Goal: Task Accomplishment & Management: Use online tool/utility

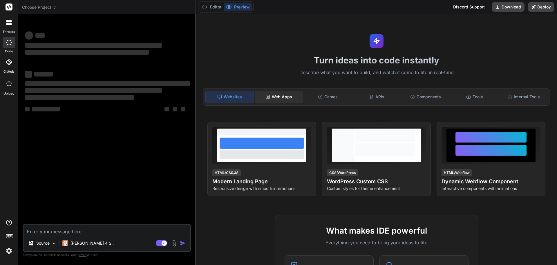
click at [279, 91] on div "Web Apps" at bounding box center [279, 97] width 48 height 12
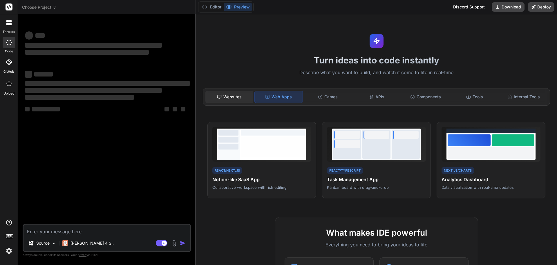
click at [233, 97] on div "Websites" at bounding box center [230, 97] width 48 height 12
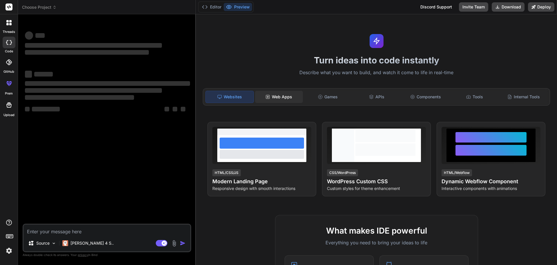
click at [273, 96] on div "Web Apps" at bounding box center [279, 97] width 48 height 12
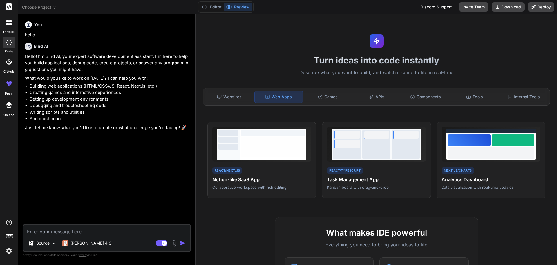
click at [9, 104] on icon at bounding box center [8, 104] width 5 height 5
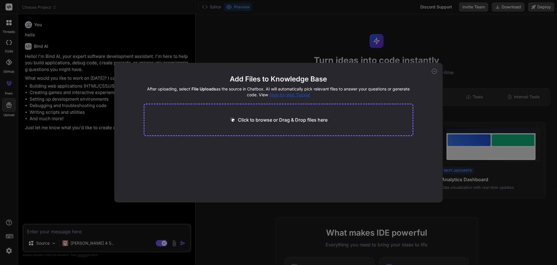
click at [291, 123] on p "Click to browse or Drag & Drop files here" at bounding box center [283, 119] width 90 height 7
click at [437, 70] on icon at bounding box center [434, 71] width 5 height 5
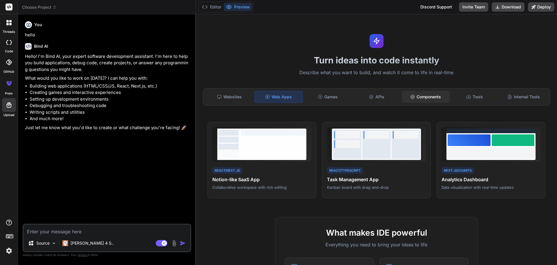
click at [428, 97] on div "Components" at bounding box center [426, 97] width 48 height 12
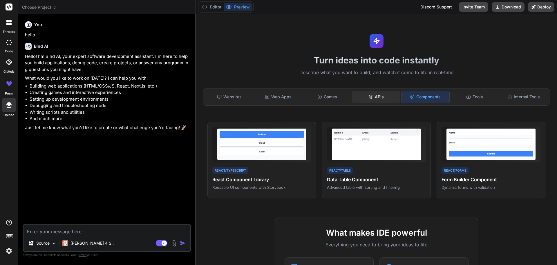
click at [375, 100] on div "APIs" at bounding box center [376, 97] width 48 height 12
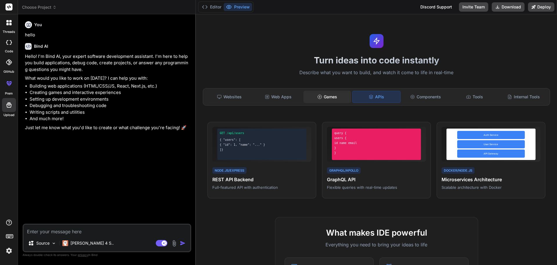
click at [308, 98] on div "Games" at bounding box center [328, 97] width 48 height 12
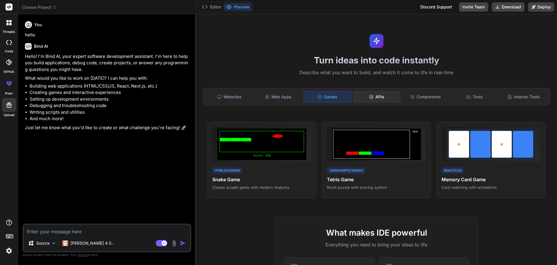
click at [379, 92] on div "APIs" at bounding box center [377, 97] width 48 height 12
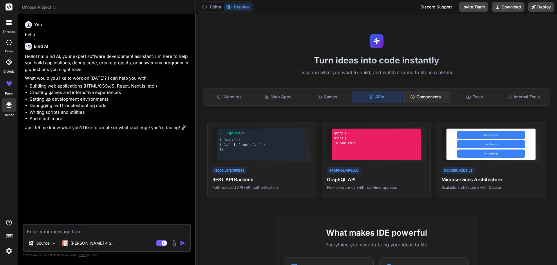
click at [419, 98] on div "Components" at bounding box center [426, 97] width 48 height 12
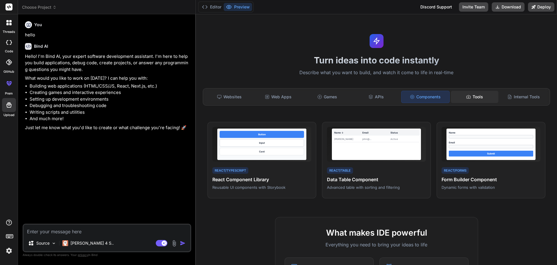
click at [462, 96] on div "Tools" at bounding box center [475, 97] width 48 height 12
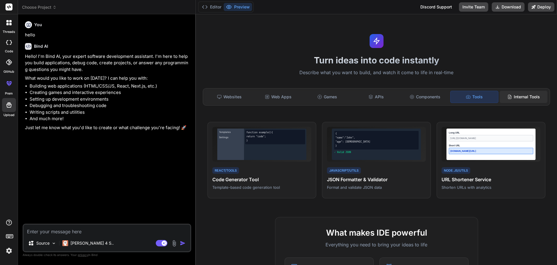
click at [517, 94] on div "Internal Tools" at bounding box center [524, 97] width 48 height 12
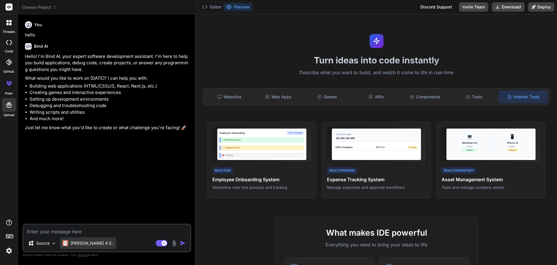
click at [72, 240] on p "Claude 4 S.." at bounding box center [92, 243] width 43 height 6
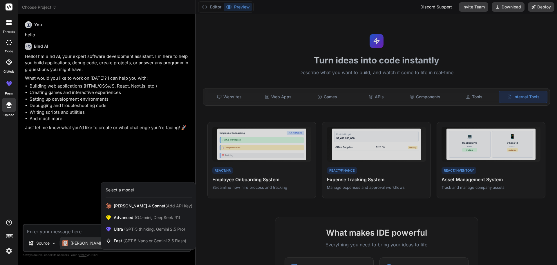
click at [76, 157] on div at bounding box center [278, 132] width 557 height 265
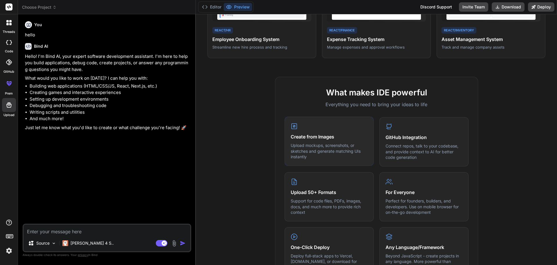
scroll to position [291, 0]
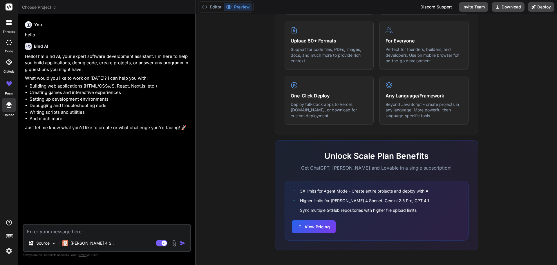
click at [6, 249] on img at bounding box center [9, 250] width 10 height 10
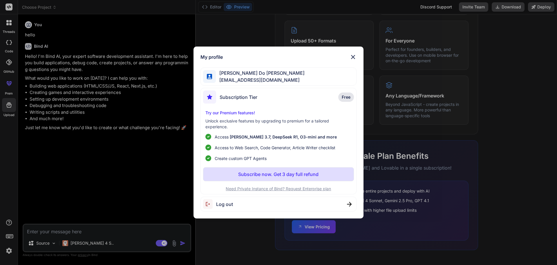
click at [127, 186] on div "My profile Tran Do Anh tdanh297@gmail.com Subscription Tier Free Try our Premiu…" at bounding box center [278, 132] width 557 height 265
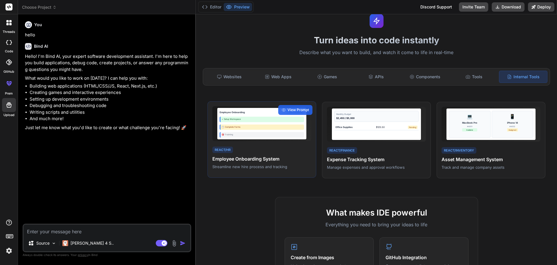
scroll to position [0, 0]
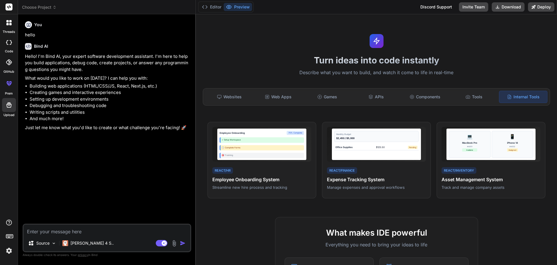
click at [6, 84] on div at bounding box center [9, 83] width 14 height 14
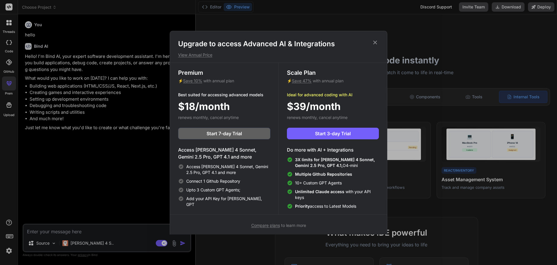
scroll to position [3, 0]
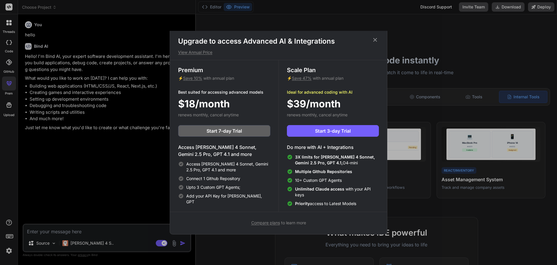
click at [124, 195] on div "Upgrade to access Advanced AI & Integrations View Annual Price Premium ⚡ Save 1…" at bounding box center [278, 132] width 557 height 265
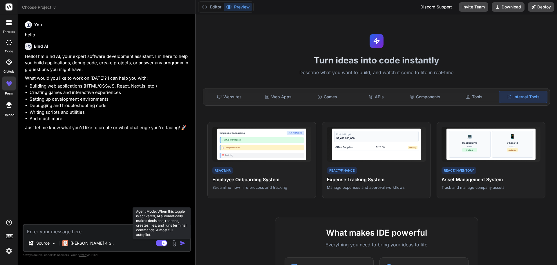
click at [162, 243] on rect at bounding box center [164, 242] width 5 height 5
click at [163, 244] on rect at bounding box center [162, 243] width 12 height 6
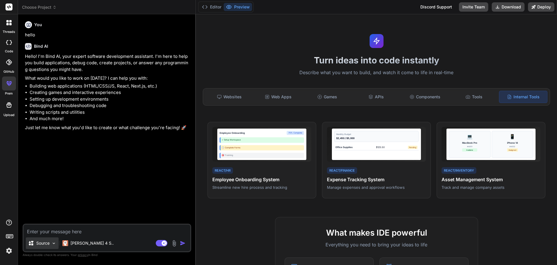
click at [51, 243] on div "Source" at bounding box center [42, 243] width 33 height 12
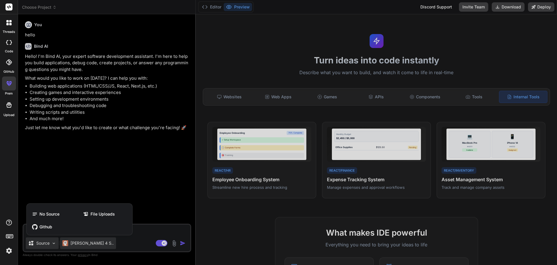
drag, startPoint x: 109, startPoint y: 239, endPoint x: 82, endPoint y: 243, distance: 27.0
click at [107, 239] on div at bounding box center [278, 132] width 557 height 265
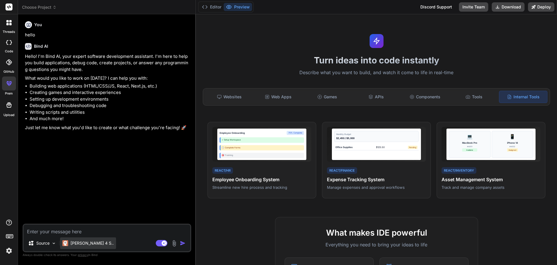
click at [82, 243] on p "[PERSON_NAME] 4 S.." at bounding box center [92, 243] width 43 height 6
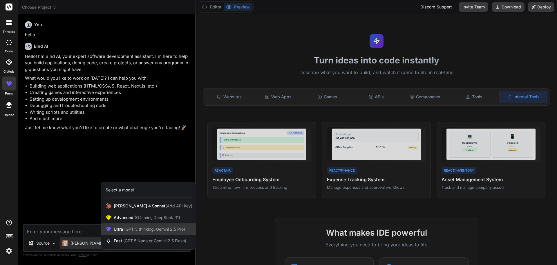
click at [165, 231] on span "Ultra (GPT-5 thinking, Gemini 2.5 Pro)" at bounding box center [149, 229] width 71 height 6
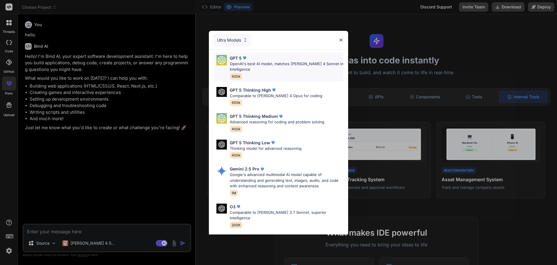
click at [280, 65] on p "OpenAI's best AI model, matches Claude 4 Sonnet in Intelligence" at bounding box center [287, 66] width 114 height 11
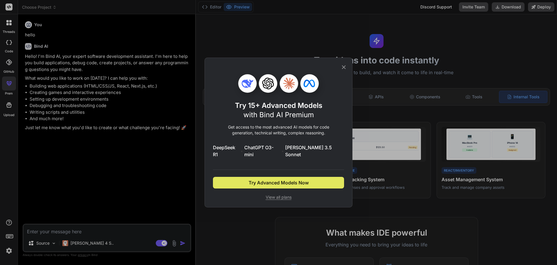
click at [294, 179] on span "Try Advanced Models Now" at bounding box center [279, 182] width 60 height 7
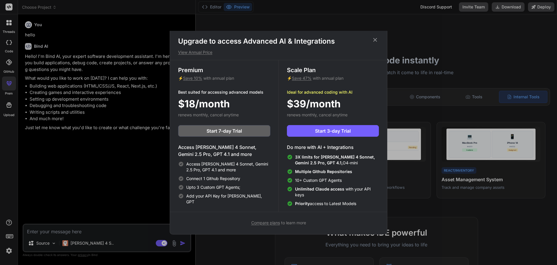
click at [198, 50] on p "View Annual Price" at bounding box center [278, 52] width 201 height 6
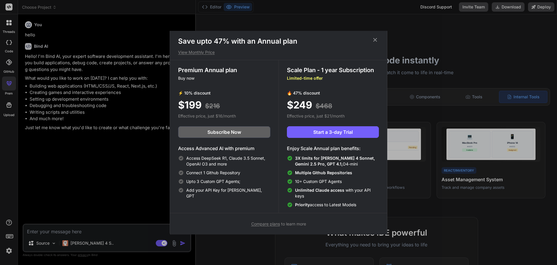
click at [274, 222] on span "Compare plans" at bounding box center [265, 223] width 29 height 5
click at [374, 41] on icon at bounding box center [376, 40] width 4 height 4
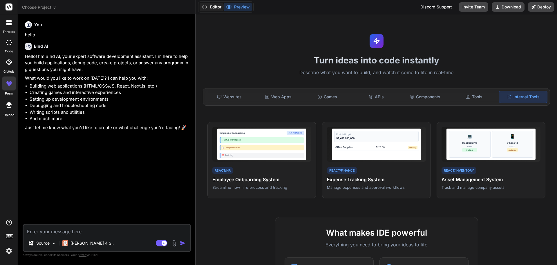
click at [215, 5] on button "Editor" at bounding box center [212, 7] width 24 height 8
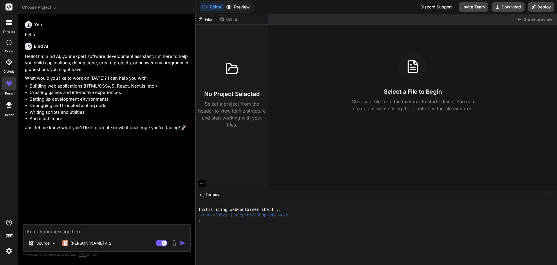
click at [227, 6] on icon at bounding box center [229, 6] width 5 height 3
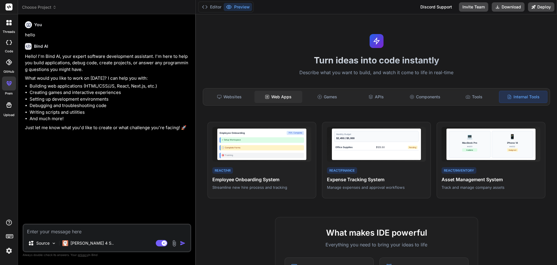
click at [276, 102] on div "Web Apps" at bounding box center [279, 97] width 48 height 12
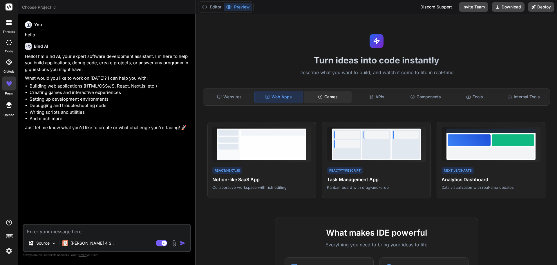
click at [323, 95] on div "Games" at bounding box center [328, 97] width 48 height 12
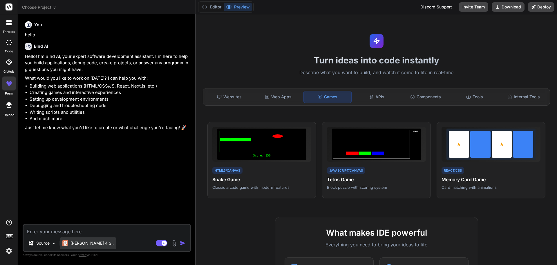
click at [87, 238] on div "[PERSON_NAME] 4 S.." at bounding box center [88, 243] width 56 height 12
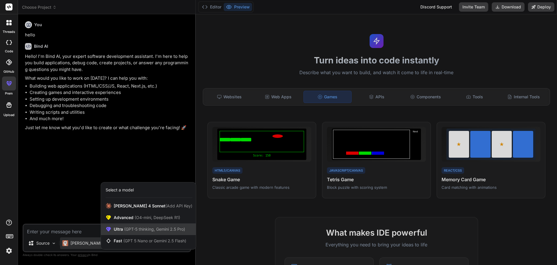
click at [168, 230] on span "(GPT-5 thinking, Gemini 2.5 Pro)" at bounding box center [154, 228] width 62 height 5
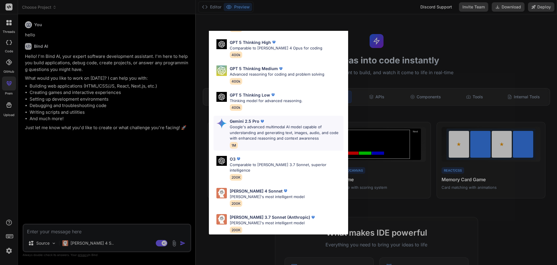
scroll to position [0, 0]
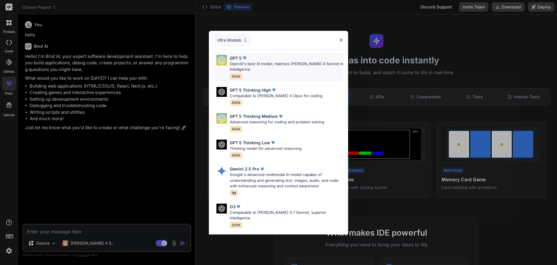
click at [284, 67] on p "OpenAI's best AI model, matches Claude 4 Sonnet in Intelligence" at bounding box center [287, 66] width 114 height 11
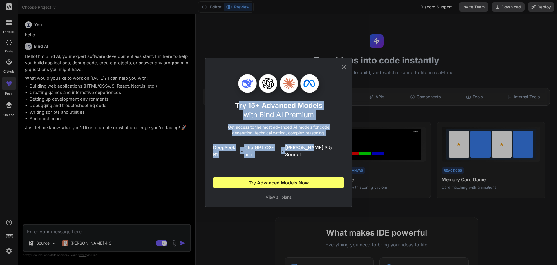
drag, startPoint x: 239, startPoint y: 106, endPoint x: 313, endPoint y: 163, distance: 92.8
click at [316, 161] on div "Try 15+ Advanced Models with Bind AI Premium Get access to the most advanced AI…" at bounding box center [278, 137] width 131 height 126
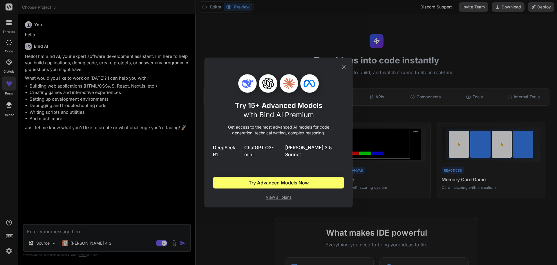
click at [299, 168] on div "Try 15+ Advanced Models with Bind AI Premium Get access to the most advanced AI…" at bounding box center [278, 137] width 131 height 126
click at [278, 194] on span "View all plans" at bounding box center [278, 197] width 131 height 6
click at [341, 70] on icon at bounding box center [344, 67] width 6 height 6
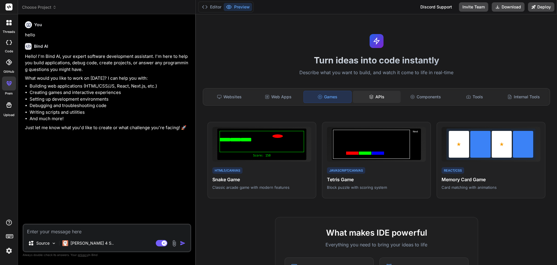
click at [384, 95] on div "APIs" at bounding box center [377, 97] width 48 height 12
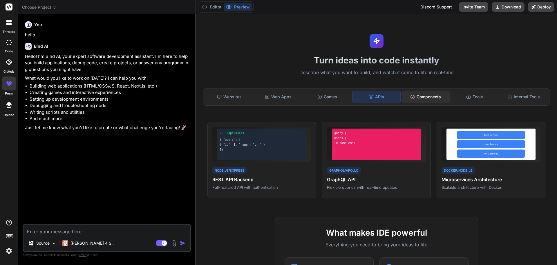
click at [434, 96] on div "Components" at bounding box center [426, 97] width 48 height 12
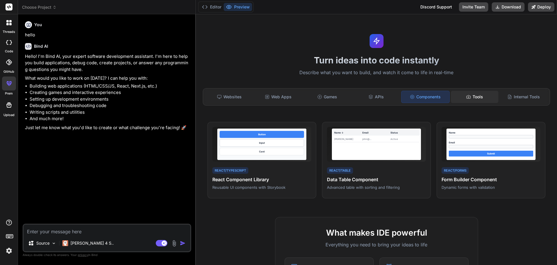
click at [469, 98] on div "Tools" at bounding box center [475, 97] width 48 height 12
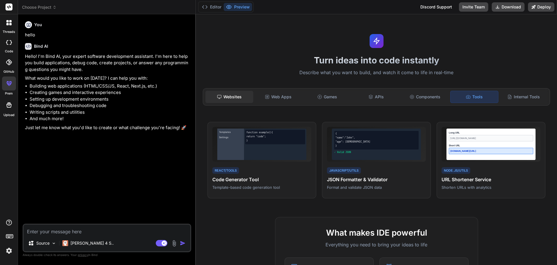
click at [232, 98] on div "Websites" at bounding box center [230, 97] width 48 height 12
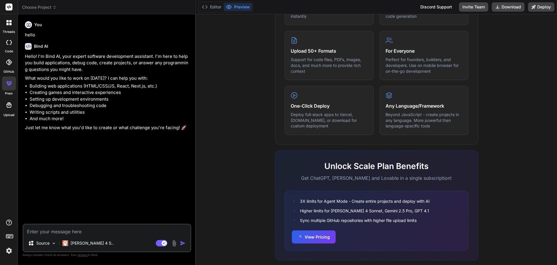
scroll to position [289, 0]
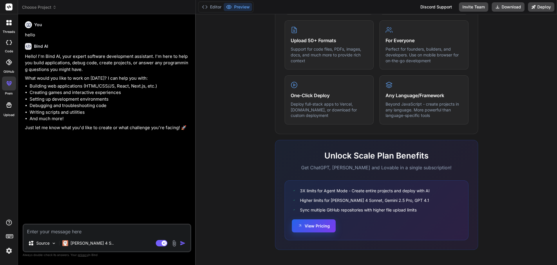
click at [305, 226] on button "View Pricing" at bounding box center [314, 225] width 44 height 13
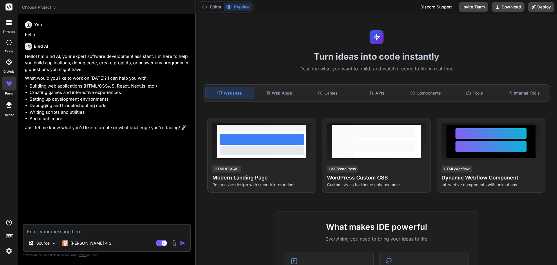
scroll to position [0, 0]
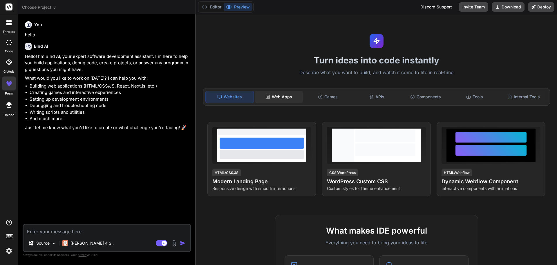
click at [288, 99] on div "Web Apps" at bounding box center [279, 97] width 48 height 12
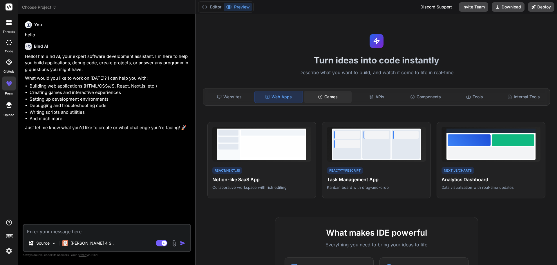
click at [334, 91] on div "Games" at bounding box center [328, 97] width 48 height 12
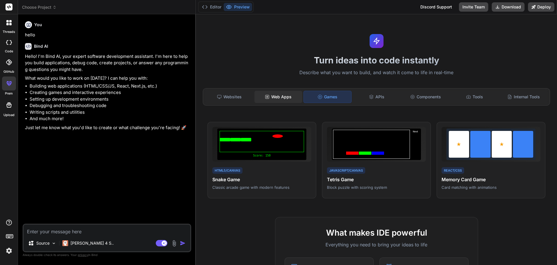
click at [282, 95] on div "Web Apps" at bounding box center [279, 97] width 48 height 12
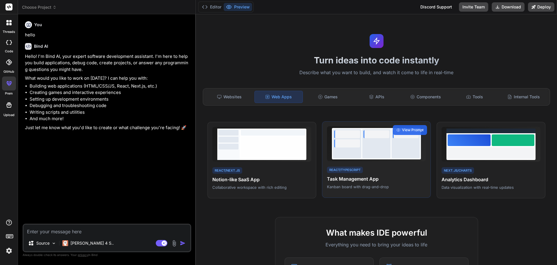
click at [368, 175] on div "React/TypeScript Task Management App Kanban board with drag-and-drop" at bounding box center [376, 177] width 99 height 24
click at [416, 129] on span "View Prompt" at bounding box center [412, 129] width 21 height 5
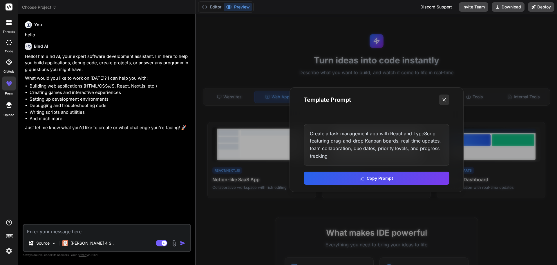
click at [447, 103] on button at bounding box center [444, 99] width 10 height 10
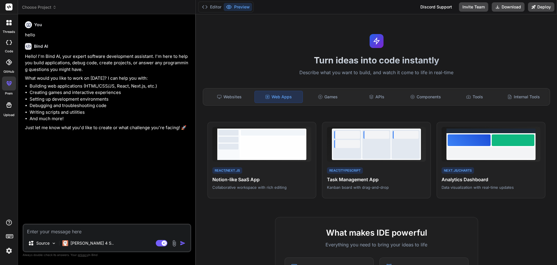
click at [117, 100] on li "Setting up development environments" at bounding box center [110, 99] width 161 height 7
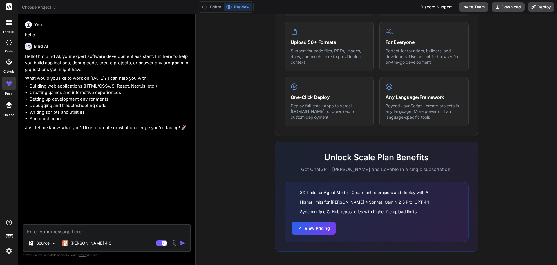
scroll to position [291, 0]
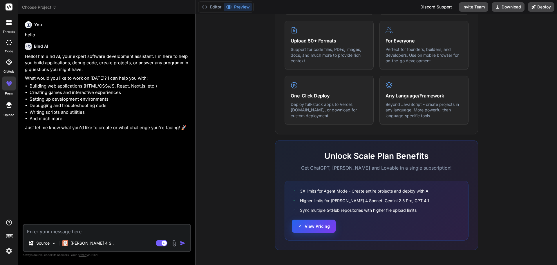
click at [309, 229] on button "View Pricing" at bounding box center [314, 225] width 44 height 13
click at [37, 5] on span "Choose Project" at bounding box center [39, 7] width 35 height 6
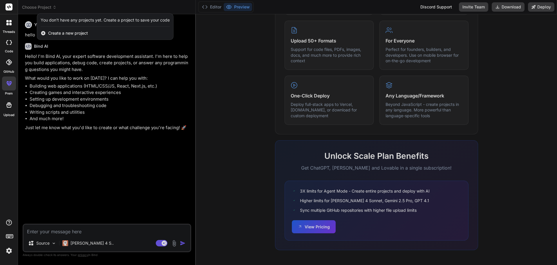
click at [109, 144] on div at bounding box center [278, 132] width 557 height 265
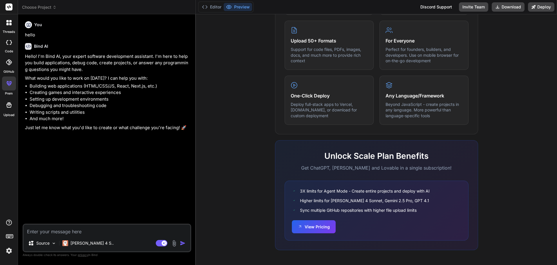
click at [67, 226] on textarea at bounding box center [107, 229] width 167 height 10
click at [12, 105] on icon at bounding box center [9, 104] width 7 height 7
type textarea "x"
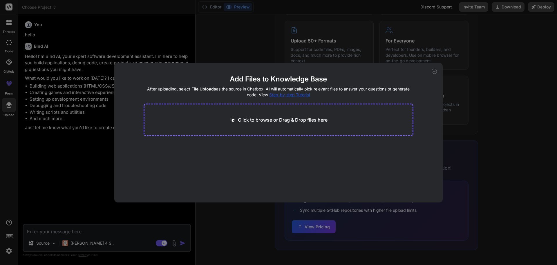
click at [285, 118] on p "Click to browse or Drag & Drop files here" at bounding box center [283, 119] width 90 height 7
type input "C:\fakepath\appRBFOAtk4So1bgQ-schema.json"
click at [397, 182] on button "Finish" at bounding box center [403, 185] width 20 height 12
click at [436, 72] on icon at bounding box center [434, 71] width 5 height 5
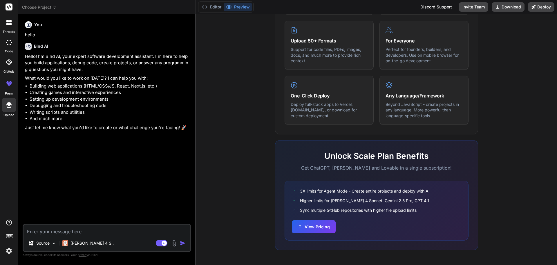
click at [78, 232] on textarea at bounding box center [107, 229] width 167 height 10
click at [6, 107] on icon at bounding box center [9, 104] width 7 height 7
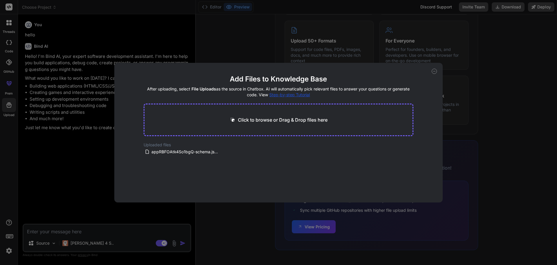
click at [441, 70] on div "Add Files to Knowledge Base After uploading, select File Uploads as the source …" at bounding box center [278, 132] width 329 height 139
click at [440, 70] on div "Add Files to Knowledge Base After uploading, select File Uploads as the source …" at bounding box center [278, 132] width 329 height 139
click at [373, 213] on div "Add Files to Knowledge Base After uploading, select File Uploads as the source …" at bounding box center [278, 132] width 557 height 265
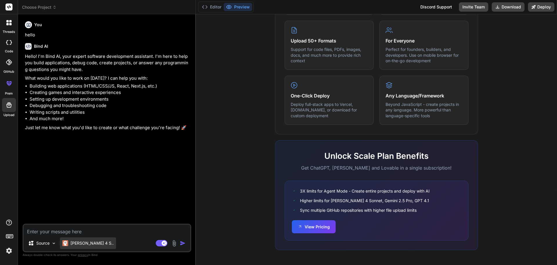
click at [69, 242] on div "[PERSON_NAME] 4 S.." at bounding box center [87, 243] width 51 height 6
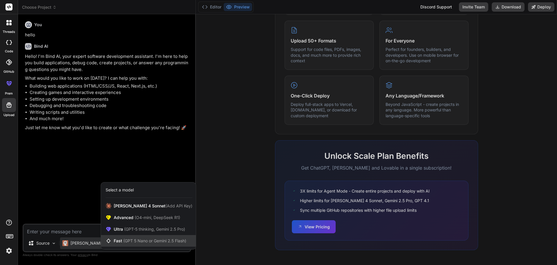
click at [152, 238] on span "Fast (GPT 5 Nano or Gemini 2.5 Flash)" at bounding box center [150, 241] width 73 height 6
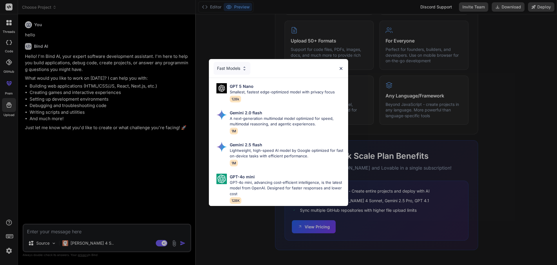
click at [267, 46] on div "Fast Models GPT 5 Nano Smallest, fastest edge-optimized model with privacy focu…" at bounding box center [278, 132] width 557 height 265
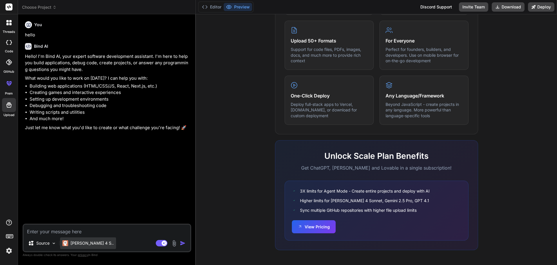
click at [80, 244] on p "[PERSON_NAME] 4 S.." at bounding box center [92, 243] width 43 height 6
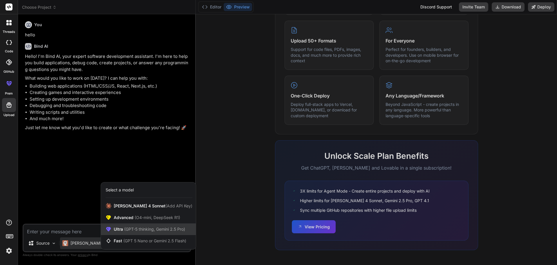
click at [167, 232] on div "Ultra (GPT-5 thinking, Gemini 2.5 Pro)" at bounding box center [148, 229] width 95 height 12
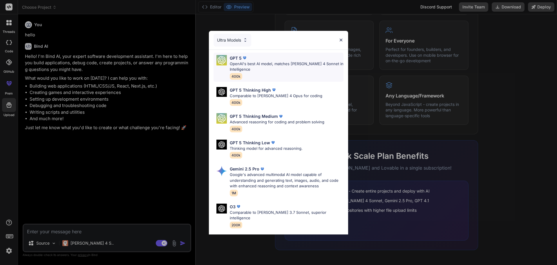
click at [293, 67] on p "OpenAI's best AI model, matches Claude 4 Sonnet in Intelligence" at bounding box center [287, 66] width 114 height 11
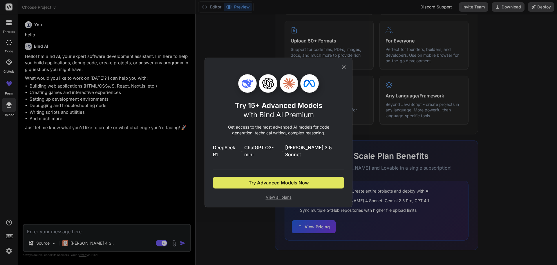
click at [301, 182] on button "Try Advanced Models Now" at bounding box center [278, 183] width 131 height 12
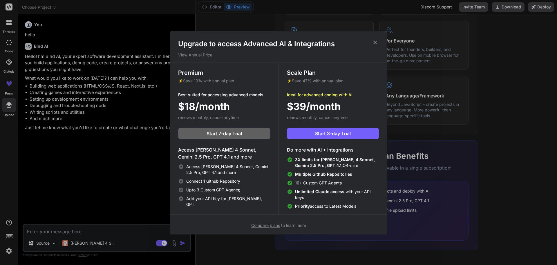
click at [373, 41] on icon at bounding box center [375, 42] width 6 height 6
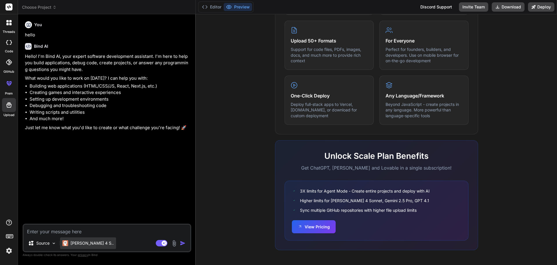
click at [80, 246] on div "[PERSON_NAME] 4 S.." at bounding box center [88, 243] width 56 height 12
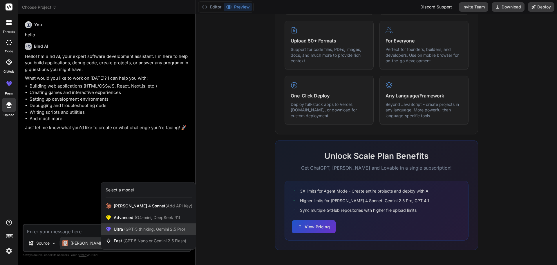
click at [145, 230] on span "(GPT-5 thinking, Gemini 2.5 Pro)" at bounding box center [154, 228] width 62 height 5
type textarea "x"
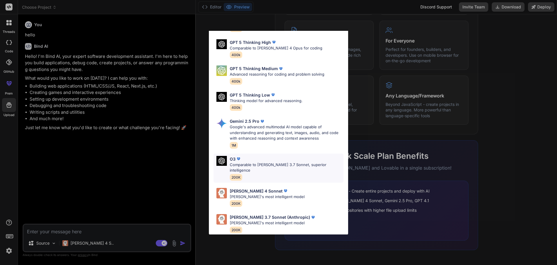
scroll to position [0, 0]
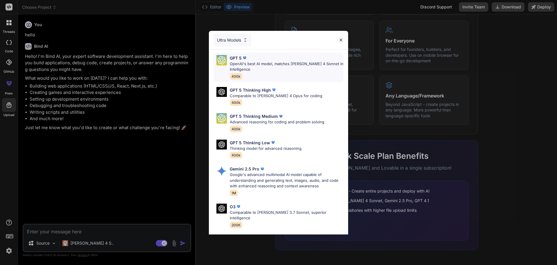
click at [277, 60] on div "GPT 5" at bounding box center [287, 58] width 114 height 6
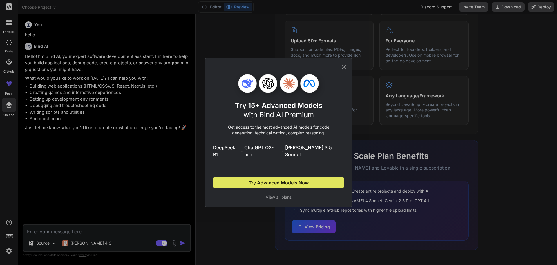
click at [296, 180] on span "Try Advanced Models Now" at bounding box center [279, 182] width 60 height 7
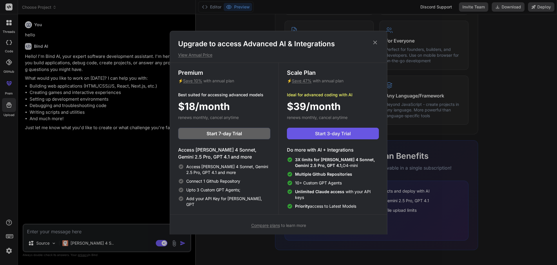
click at [324, 132] on span "Start 3-day Trial" at bounding box center [333, 133] width 36 height 7
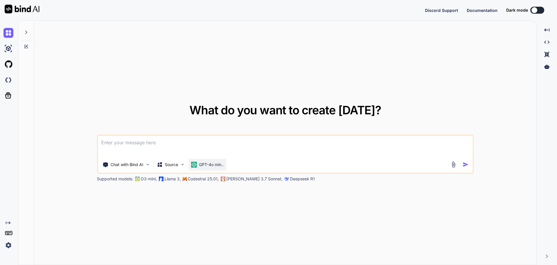
click at [204, 165] on p "GPT-4o min.." at bounding box center [211, 164] width 25 height 6
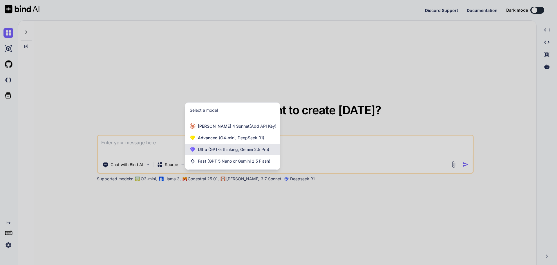
click at [251, 153] on div "Ultra (GPT-5 thinking, Gemini 2.5 Pro)" at bounding box center [232, 149] width 95 height 12
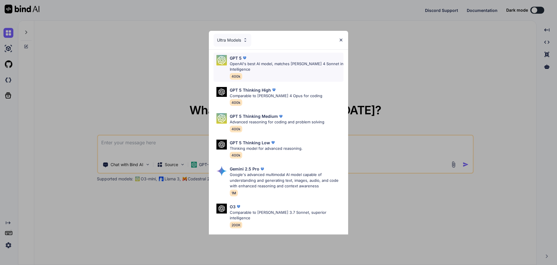
click at [278, 72] on p "OpenAI's best AI model, matches [PERSON_NAME] 4 Sonnet in Intelligence" at bounding box center [287, 66] width 114 height 11
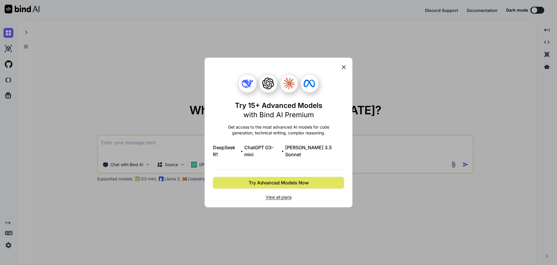
click at [302, 180] on span "Try Advanced Models Now" at bounding box center [279, 182] width 60 height 7
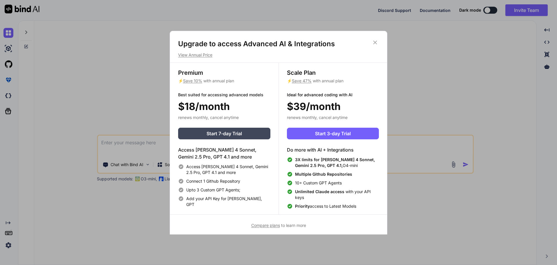
click at [321, 153] on div "Do more with AI + Integrations 3X limits for Claude 4 Sonnet, Gemini 2.5 Pro, G…" at bounding box center [333, 177] width 92 height 63
type textarea "x"
click at [374, 38] on div "Upgrade to access Advanced AI & Integrations View Annual Price Premium ⚡ Save 1…" at bounding box center [279, 134] width 218 height 206
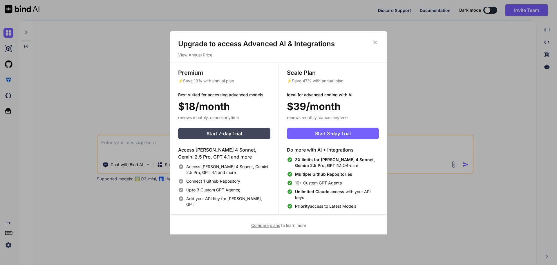
click at [378, 44] on icon at bounding box center [375, 42] width 6 height 6
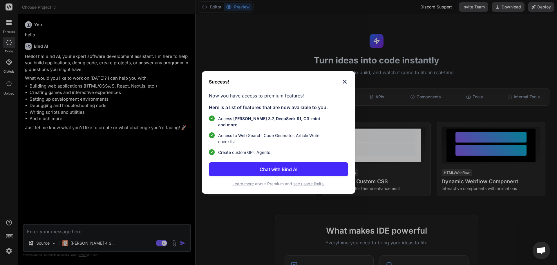
click at [343, 84] on img at bounding box center [344, 81] width 7 height 7
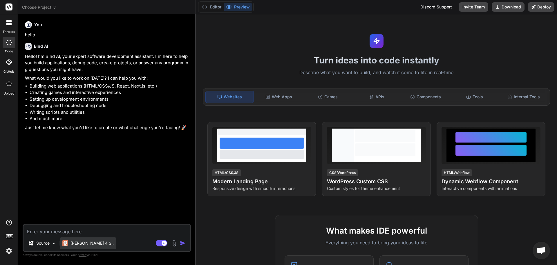
click at [84, 243] on p "[PERSON_NAME] 4 S.." at bounding box center [92, 243] width 43 height 6
click at [79, 244] on p "[PERSON_NAME] 4 S.." at bounding box center [92, 243] width 43 height 6
click at [82, 242] on p "[PERSON_NAME] 4 S.." at bounding box center [92, 243] width 43 height 6
click at [39, 242] on p "Source" at bounding box center [42, 243] width 13 height 6
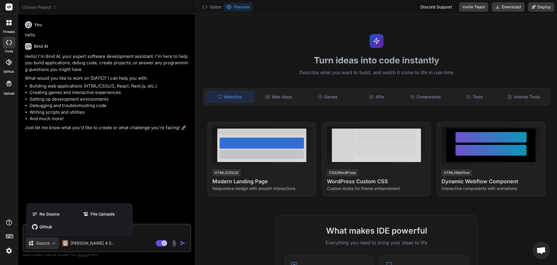
click at [44, 245] on div at bounding box center [278, 132] width 557 height 265
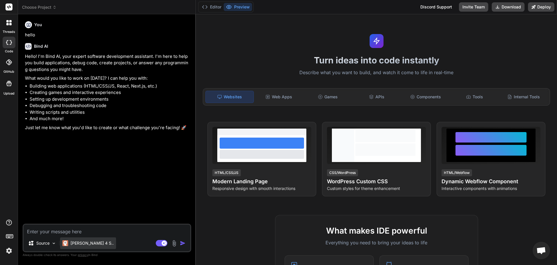
click at [76, 244] on p "Claude 4 S.." at bounding box center [92, 243] width 43 height 6
drag, startPoint x: 94, startPoint y: 244, endPoint x: 102, endPoint y: 244, distance: 8.7
click at [94, 244] on div "Claude 4 S.." at bounding box center [88, 243] width 56 height 12
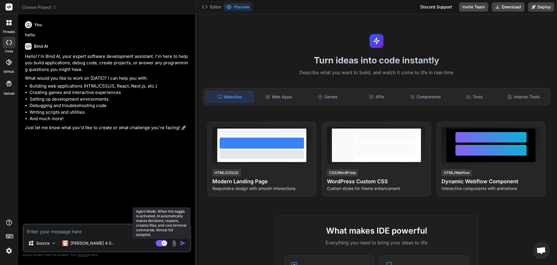
click at [162, 244] on rect at bounding box center [162, 243] width 12 height 6
click at [158, 242] on icon at bounding box center [159, 242] width 3 height 3
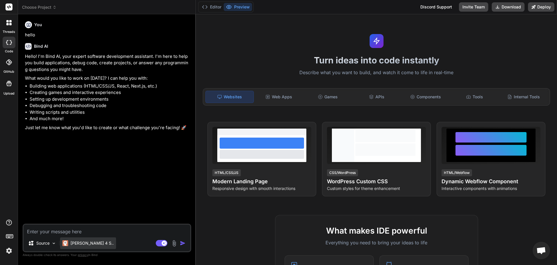
click at [68, 244] on img at bounding box center [65, 243] width 6 height 6
click at [70, 244] on div "Claude 4 S.." at bounding box center [87, 243] width 51 height 6
click at [71, 244] on div "Claude 4 S.." at bounding box center [87, 243] width 51 height 6
click at [84, 245] on p "Claude 4 S.." at bounding box center [92, 243] width 43 height 6
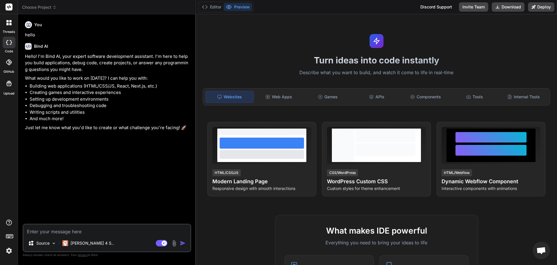
click at [10, 8] on icon at bounding box center [9, 6] width 4 height 3
click at [44, 7] on span "Choose Project" at bounding box center [39, 7] width 35 height 6
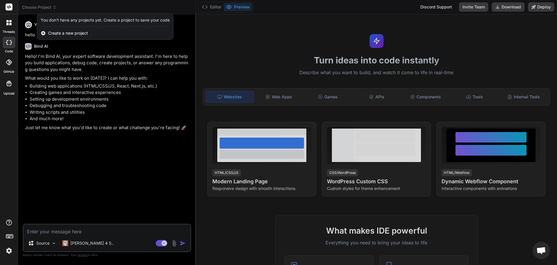
click at [44, 7] on div at bounding box center [278, 132] width 557 height 265
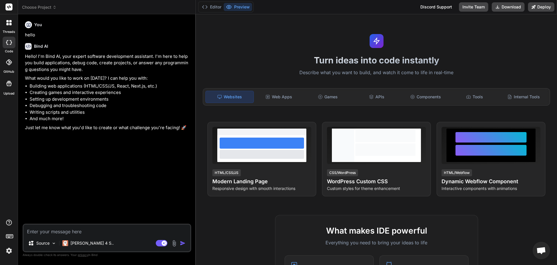
click at [7, 84] on icon at bounding box center [9, 83] width 7 height 7
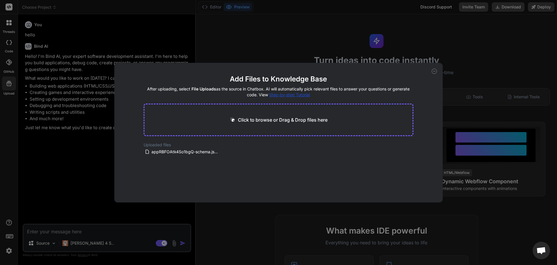
click at [151, 208] on div "Add Files to Knowledge Base After uploading, select File Uploads as the source …" at bounding box center [278, 132] width 557 height 265
type textarea "x"
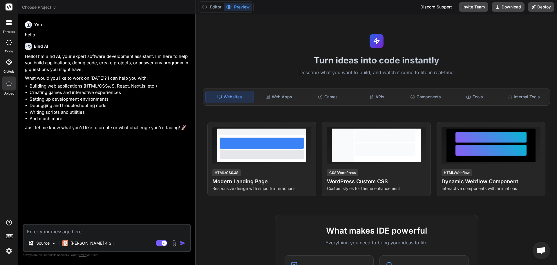
click at [90, 234] on textarea at bounding box center [107, 229] width 167 height 10
type textarea "D"
type textarea "x"
type textarea "Do"
type textarea "x"
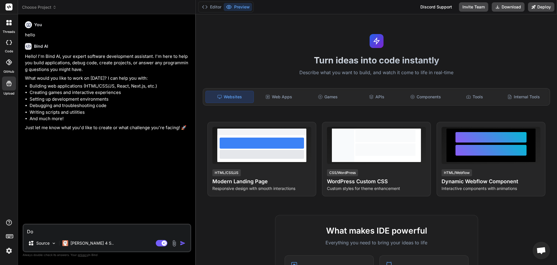
type textarea "Do"
type textarea "x"
type textarea "Do y"
type textarea "x"
type textarea "Do yo"
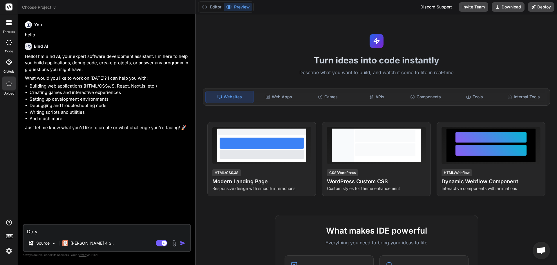
type textarea "x"
type textarea "Do you"
type textarea "x"
type textarea "Do you"
type textarea "x"
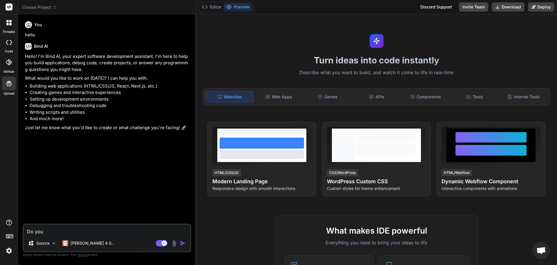
type textarea "x"
click at [63, 234] on textarea at bounding box center [107, 229] width 167 height 10
type textarea "M"
type textarea "x"
type textarea "My"
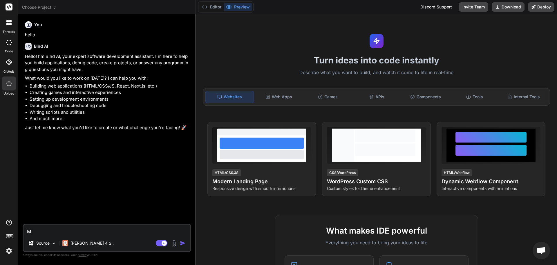
type textarea "x"
type textarea "My"
type textarea "x"
type textarea "My A"
type textarea "x"
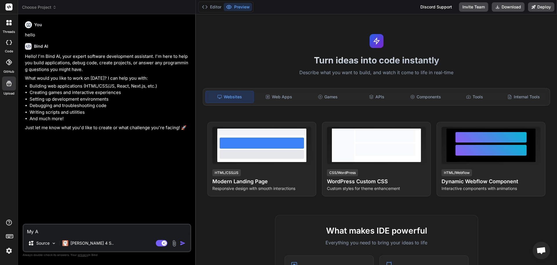
type textarea "My Ai"
type textarea "x"
type textarea "My Air"
type textarea "x"
type textarea "My Airt"
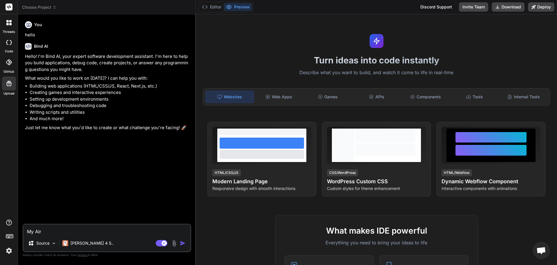
type textarea "x"
type textarea "My Airta"
type textarea "x"
type textarea "My Airtab"
type textarea "x"
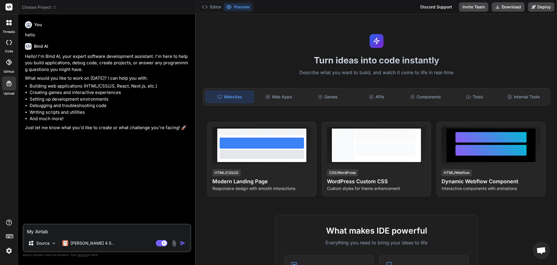
type textarea "My Airtabl"
type textarea "x"
type textarea "My Airtable"
type textarea "x"
type textarea "My Airtable"
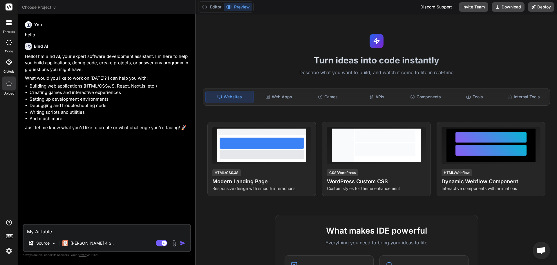
type textarea "x"
type textarea "My Airtable s"
type textarea "x"
type textarea "My Airtable sc"
type textarea "x"
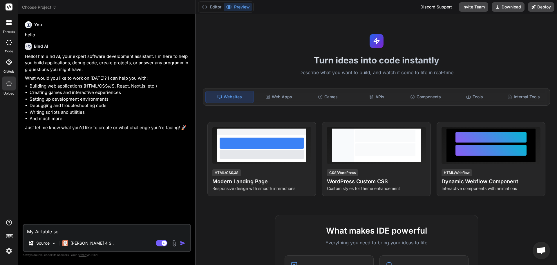
type textarea "My Airtable sct"
type textarea "x"
type textarea "My Airtable sctu"
type textarea "x"
type textarea "My Airtable sctur"
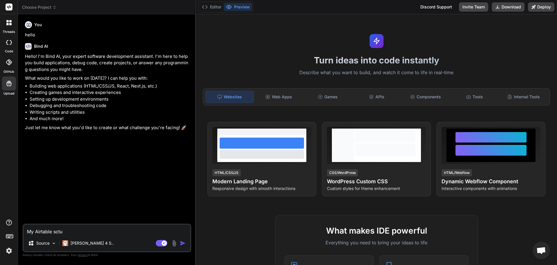
type textarea "x"
type textarea "My Airtable sctu"
type textarea "x"
type textarea "My Airtable sct"
type textarea "x"
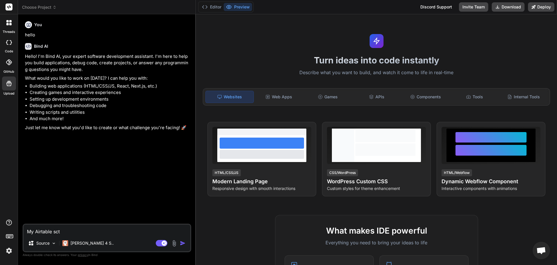
type textarea "My Airtable sc"
type textarea "x"
type textarea "My Airtable s"
type textarea "x"
type textarea "My Airtable st"
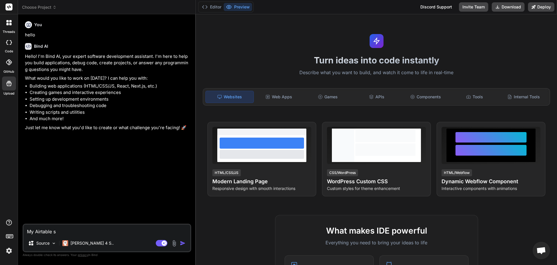
type textarea "x"
type textarea "My Airtable str"
type textarea "x"
type textarea "My Airtable stru"
type textarea "x"
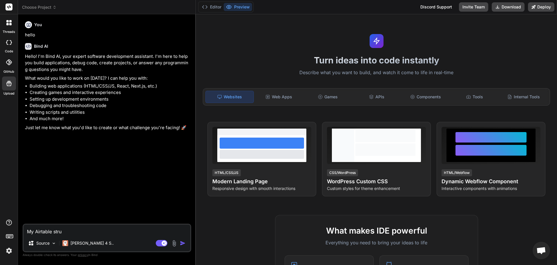
type textarea "My Airtable struc"
type textarea "x"
type textarea "My Airtable strucu"
type textarea "x"
type textarea "My Airtable strucur"
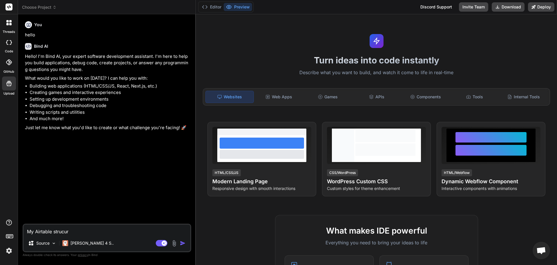
type textarea "x"
type textarea "My Airtable strucure"
type textarea "x"
type textarea "My Airtable strucure"
type textarea "x"
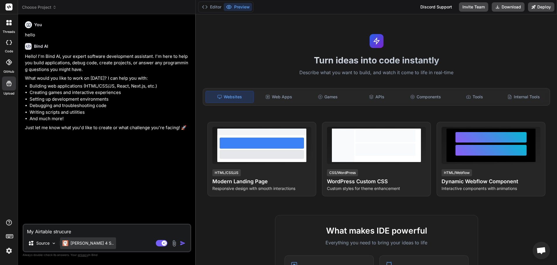
type textarea "My Airtable strucure"
click at [75, 245] on p "[PERSON_NAME] 4 S.." at bounding box center [92, 243] width 43 height 6
click at [75, 244] on p "[PERSON_NAME] 4 S.." at bounding box center [92, 243] width 43 height 6
click at [75, 243] on p "[PERSON_NAME] 4 S.." at bounding box center [92, 243] width 43 height 6
click at [75, 241] on p "[PERSON_NAME] 4 S.." at bounding box center [92, 243] width 43 height 6
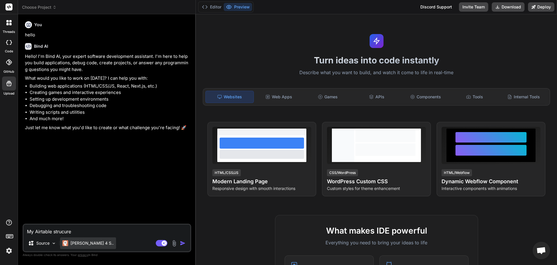
click at [75, 241] on p "[PERSON_NAME] 4 S.." at bounding box center [92, 243] width 43 height 6
click at [61, 243] on div "[PERSON_NAME] 4 S.." at bounding box center [88, 243] width 56 height 12
click at [48, 244] on p "Source" at bounding box center [42, 243] width 13 height 6
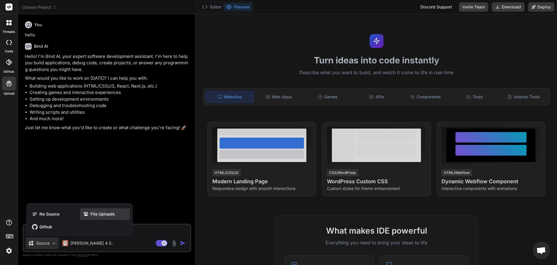
click at [100, 215] on span "File Uploads" at bounding box center [103, 214] width 24 height 6
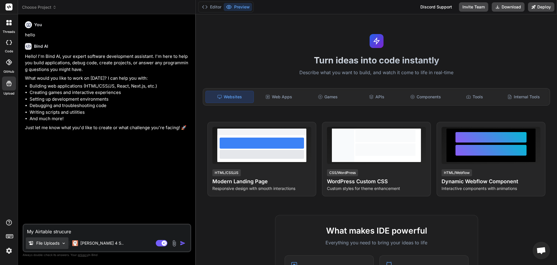
click at [48, 243] on p "File Uploads" at bounding box center [47, 243] width 23 height 6
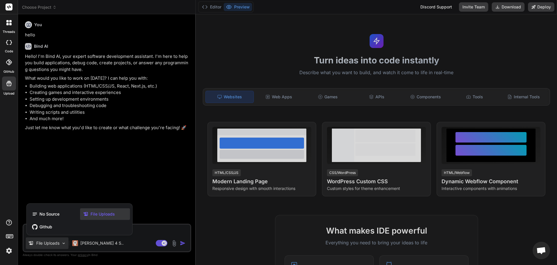
drag, startPoint x: 82, startPoint y: 216, endPoint x: 90, endPoint y: 216, distance: 8.2
click at [83, 216] on div "File Uploads" at bounding box center [105, 214] width 50 height 12
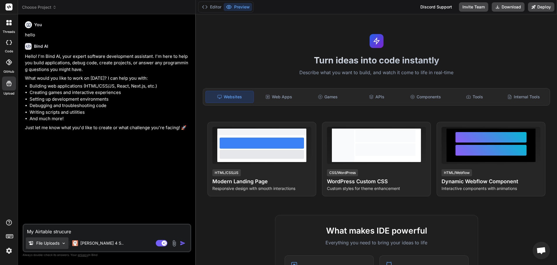
click at [53, 245] on p "File Uploads" at bounding box center [47, 243] width 23 height 6
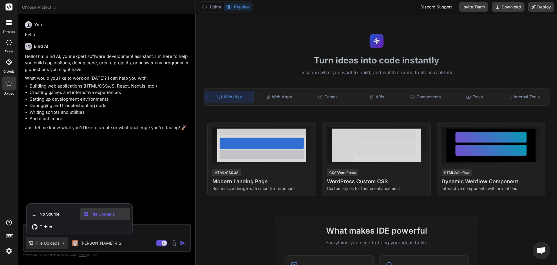
click at [63, 241] on div at bounding box center [278, 132] width 557 height 265
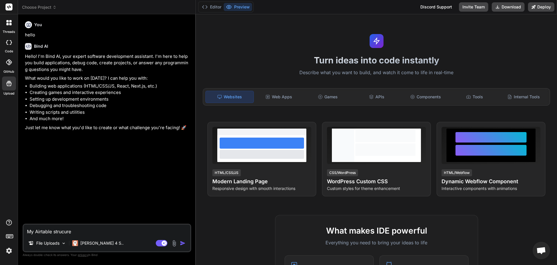
click at [175, 242] on img at bounding box center [174, 243] width 7 height 7
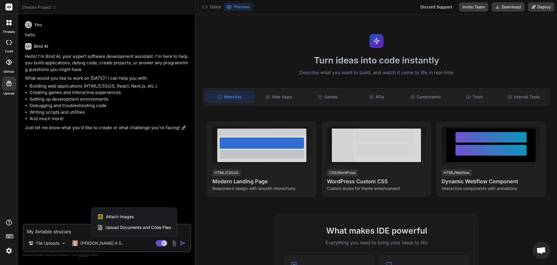
click at [143, 227] on span "Upload Documents and Code Files" at bounding box center [138, 227] width 66 height 6
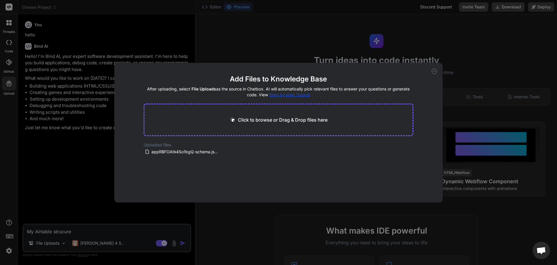
click at [152, 198] on main "Add Files to Knowledge Base After uploading, select File Uploads as the source …" at bounding box center [279, 138] width 270 height 128
click at [434, 71] on icon at bounding box center [434, 71] width 5 height 5
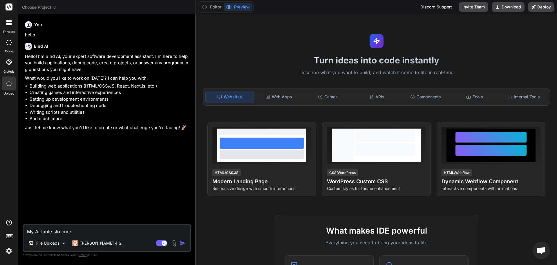
click at [6, 254] on img at bounding box center [9, 250] width 10 height 10
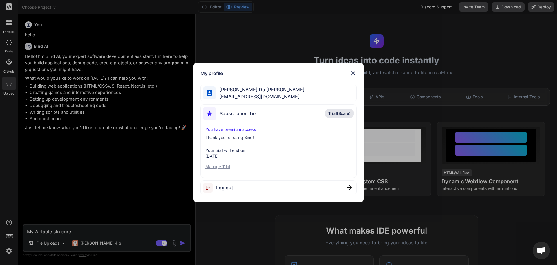
click at [215, 165] on p "Manage Trial" at bounding box center [279, 166] width 147 height 6
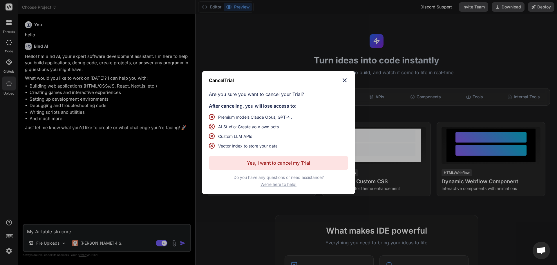
click at [349, 79] on div "Cancel Trial Are you sure you want to cancel your Trial? After canceling, you w…" at bounding box center [278, 132] width 153 height 123
click at [345, 80] on img at bounding box center [344, 80] width 7 height 7
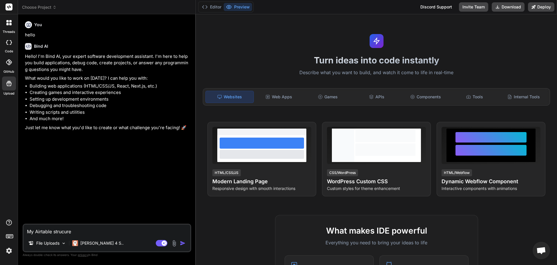
click at [10, 250] on img at bounding box center [9, 250] width 10 height 10
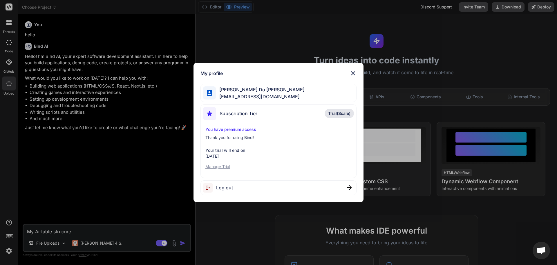
click at [72, 183] on div "My profile Tran Do Anh tdanh297@gmail.com Subscription Tier Trial(Scale) You ha…" at bounding box center [278, 132] width 557 height 265
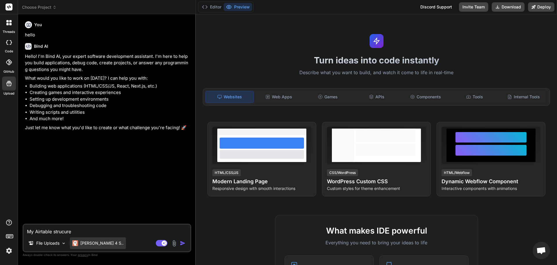
click at [98, 244] on p "[PERSON_NAME] 4 S.." at bounding box center [101, 243] width 43 height 6
click at [96, 242] on p "[PERSON_NAME] 4 S.." at bounding box center [101, 243] width 43 height 6
click at [69, 242] on div "File Uploads" at bounding box center [47, 243] width 43 height 12
type textarea "x"
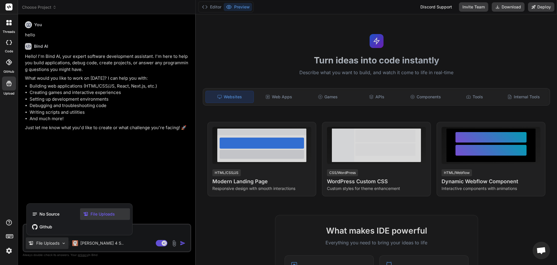
click at [10, 8] on rect at bounding box center [9, 6] width 7 height 7
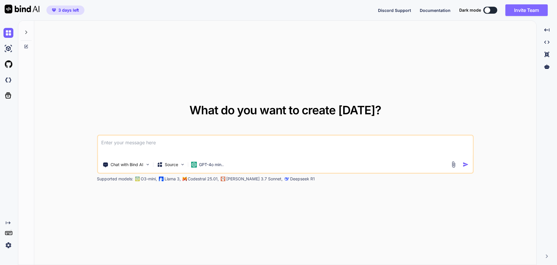
click at [534, 8] on button "Invite Team" at bounding box center [527, 10] width 42 height 12
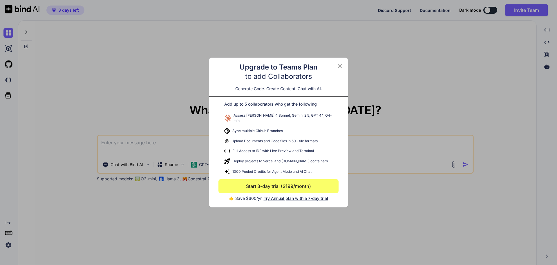
click at [339, 68] on icon at bounding box center [340, 65] width 7 height 7
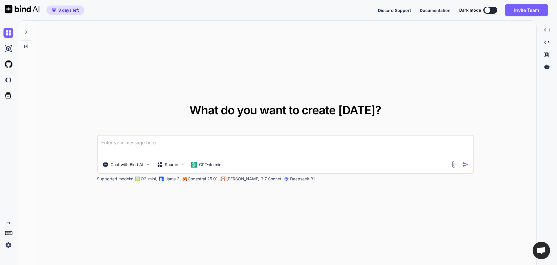
click at [492, 9] on button at bounding box center [491, 10] width 14 height 7
click at [488, 12] on button at bounding box center [491, 10] width 14 height 7
click at [25, 32] on icon at bounding box center [26, 32] width 5 height 5
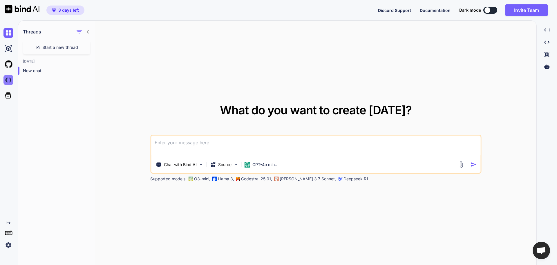
click at [4, 80] on img at bounding box center [8, 80] width 10 height 10
click at [8, 36] on img at bounding box center [8, 33] width 10 height 10
click at [267, 165] on p "GPT-4o min.." at bounding box center [265, 164] width 25 height 6
click at [295, 179] on p "Claude 3.7 Sonnet," at bounding box center [308, 179] width 56 height 6
click at [218, 167] on div "Source" at bounding box center [224, 165] width 33 height 12
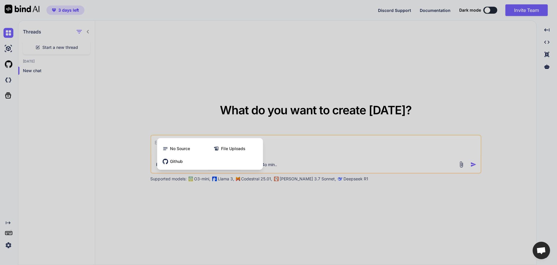
click at [215, 206] on div at bounding box center [278, 132] width 557 height 265
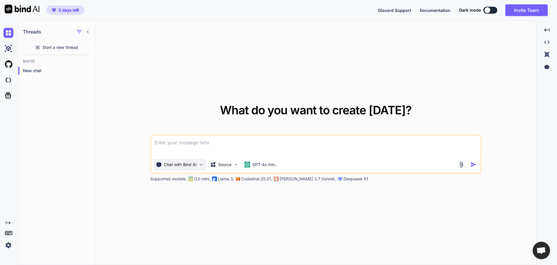
click at [186, 162] on p "Chat with Bind AI" at bounding box center [180, 164] width 33 height 6
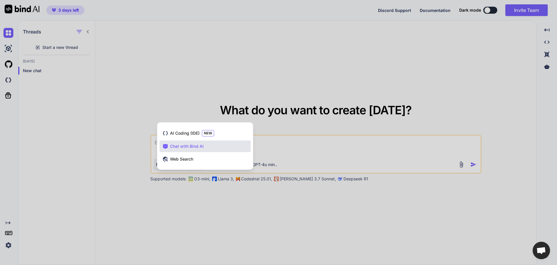
click at [175, 209] on div at bounding box center [278, 132] width 557 height 265
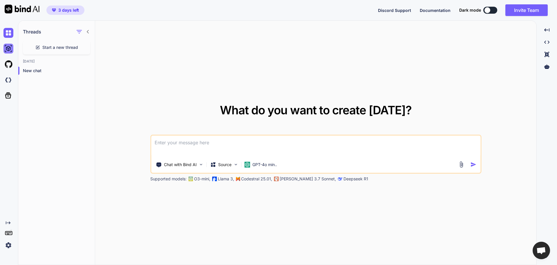
click at [8, 51] on img at bounding box center [8, 49] width 10 height 10
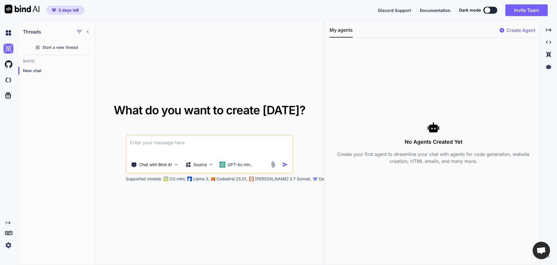
click at [6, 71] on div at bounding box center [9, 64] width 12 height 16
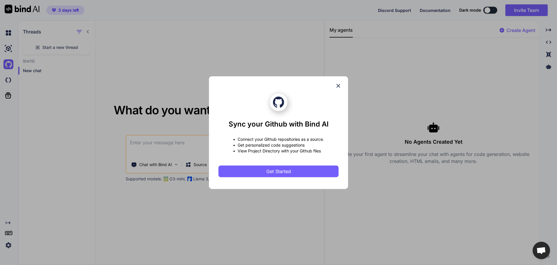
click at [342, 83] on div "Sync your Github with Bind AI • Connect your Github repositories as a source. •…" at bounding box center [278, 132] width 139 height 113
click at [341, 84] on icon at bounding box center [338, 85] width 6 height 6
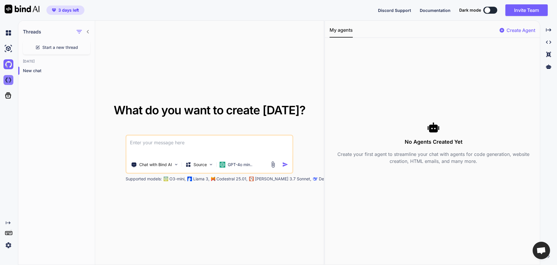
click at [10, 79] on img at bounding box center [8, 80] width 10 height 10
type textarea "x"
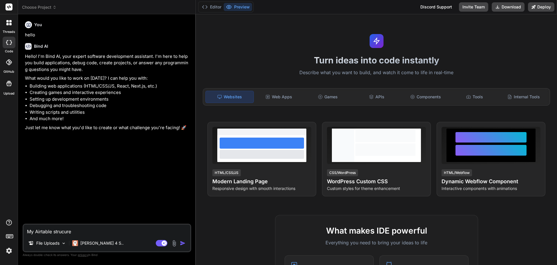
type textarea "x"
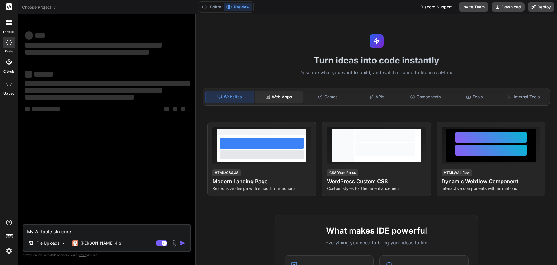
click at [280, 96] on div "Web Apps" at bounding box center [279, 97] width 48 height 12
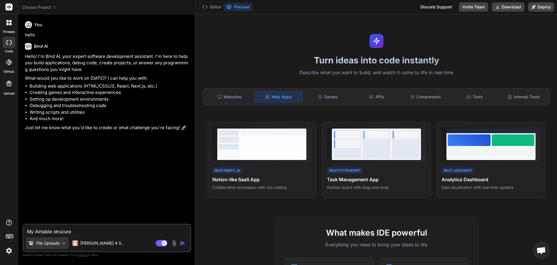
click at [50, 243] on p "File Uploads" at bounding box center [47, 243] width 23 height 6
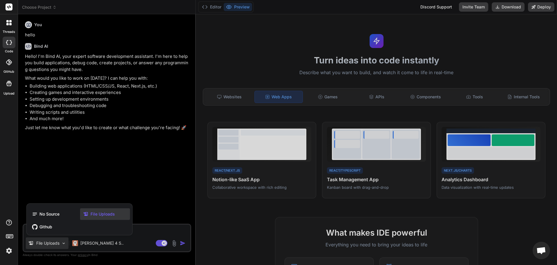
click at [50, 243] on div at bounding box center [278, 132] width 557 height 265
type textarea "x"
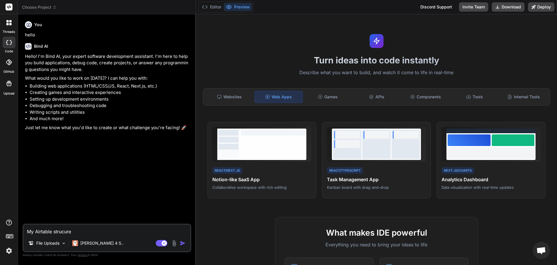
click at [77, 234] on textarea "My Airtable strucure" at bounding box center [107, 229] width 167 height 10
drag, startPoint x: 78, startPoint y: 232, endPoint x: 32, endPoint y: 227, distance: 46.7
click at [40, 228] on textarea "My Airtable strucure" at bounding box center [107, 229] width 167 height 10
click at [40, 231] on textarea "My Airtable strucure" at bounding box center [107, 229] width 167 height 10
type textarea "M"
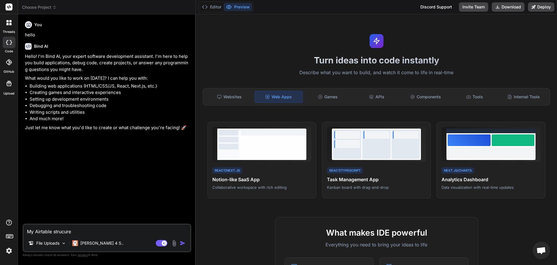
type textarea "x"
type textarea "My"
type textarea "x"
type textarea "My"
type textarea "x"
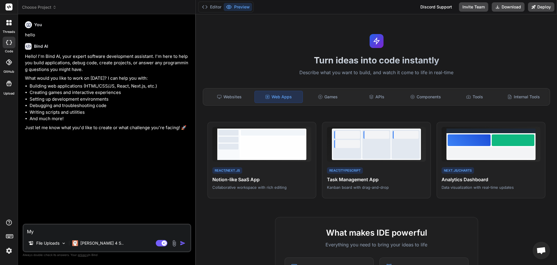
type textarea "My a"
type textarea "x"
type textarea "My ai"
type textarea "x"
type textarea "My air"
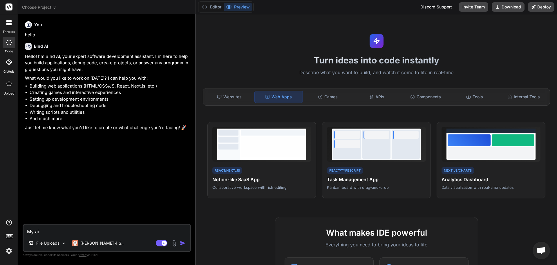
type textarea "x"
type textarea "My airt"
type textarea "x"
type textarea "My airta"
type textarea "x"
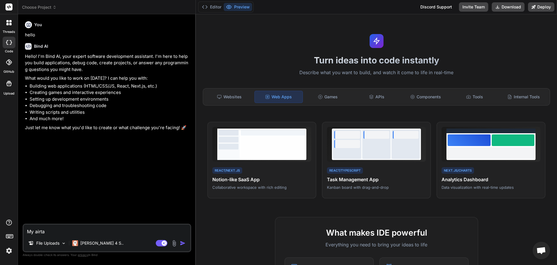
type textarea "My airtab"
type textarea "x"
type textarea "My airtabl"
type textarea "x"
type textarea "My airtable"
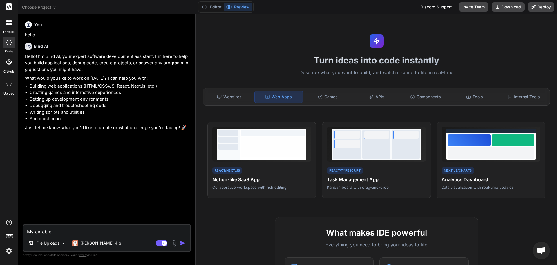
type textarea "x"
type textarea "My airtable"
type textarea "x"
type textarea "My airtable s"
type textarea "x"
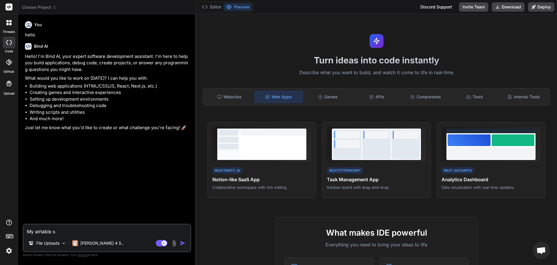
type textarea "My airtable sc"
type textarea "x"
type textarea "My airtable s"
type textarea "x"
type textarea "My airtable"
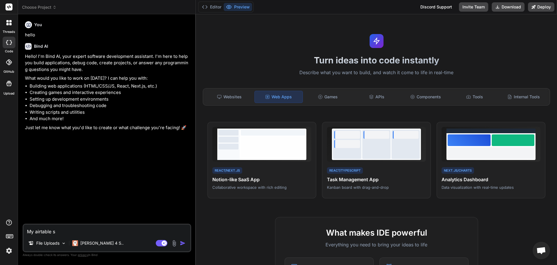
type textarea "x"
type textarea "My airtable s"
type textarea "x"
type textarea "My airtable st"
type textarea "x"
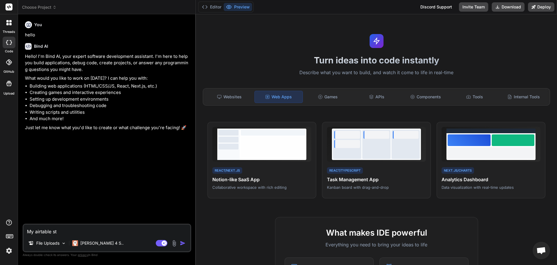
type textarea "My airtable str"
type textarea "x"
type textarea "My airtable stru"
type textarea "x"
type textarea "My airtable struc"
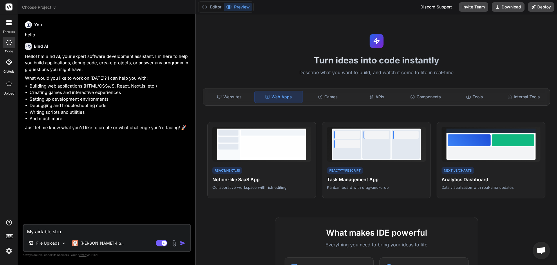
type textarea "x"
type textarea "My airtable strucu"
type textarea "x"
type textarea "My airtable strucut"
type textarea "x"
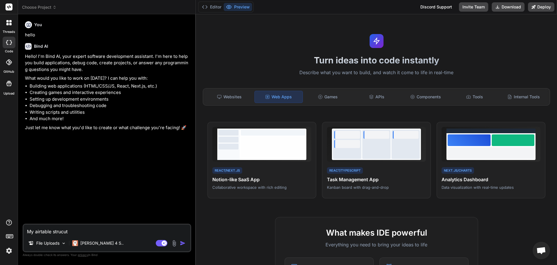
type textarea "My airtable strucutr"
type textarea "x"
type textarea "My airtable strucutre"
type textarea "x"
type textarea "My airtable strucutr"
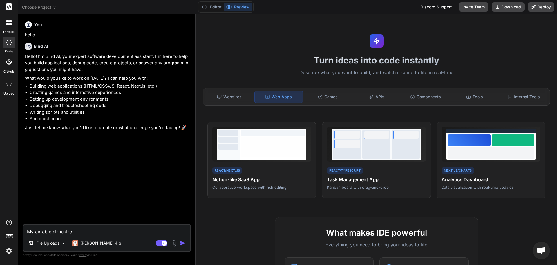
type textarea "x"
type textarea "My airtable strucut"
type textarea "x"
type textarea "My airtable strucu"
type textarea "x"
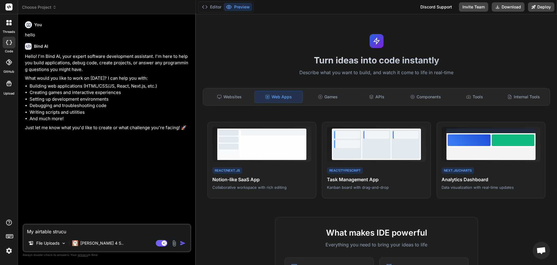
type textarea "My airtable struc"
type textarea "x"
type textarea "My airtable struct"
type textarea "x"
type textarea "My airtable structu"
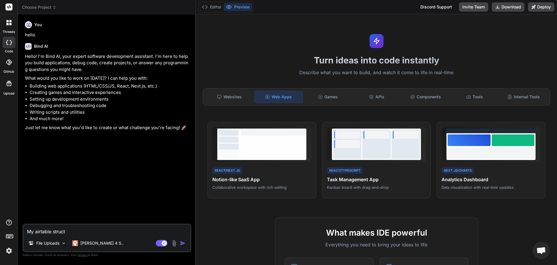
type textarea "x"
type textarea "My airtable structur"
type textarea "x"
type textarea "My airtable structure"
type textarea "x"
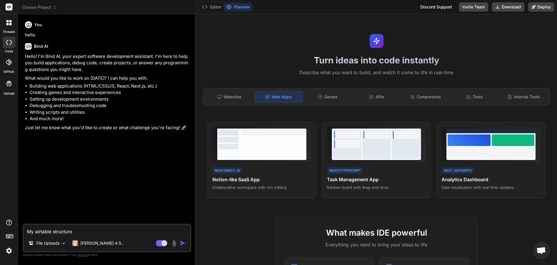
type textarea "My airtable structure"
type textarea "x"
type textarea "My airtable structure i"
type textarea "x"
type textarea "My airtable structure is"
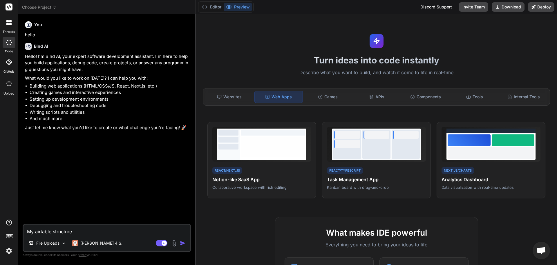
type textarea "x"
type textarea "My airtable structure is"
type textarea "x"
type textarea "My airtable structure is i"
type textarea "x"
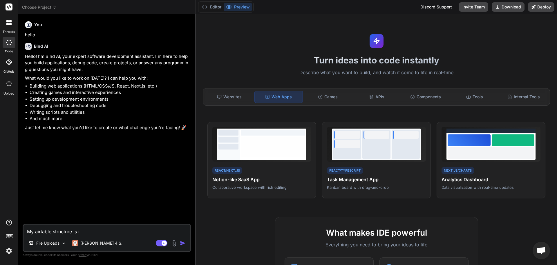
type textarea "My airtable structure is in"
type textarea "x"
type textarea "My airtable structure is ins"
type textarea "x"
type textarea "My airtable structure is insi"
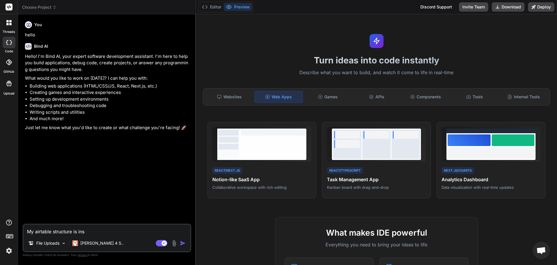
type textarea "x"
type textarea "My airtable structure is insid"
type textarea "x"
type textarea "My airtable structure is inside"
type textarea "x"
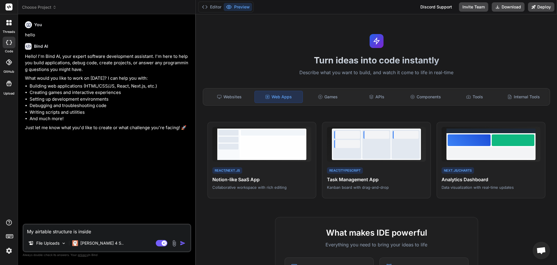
type textarea "My airtable structure is insid"
type textarea "x"
type textarea "My airtable structure is insi"
type textarea "x"
type textarea "My airtable structure is ins"
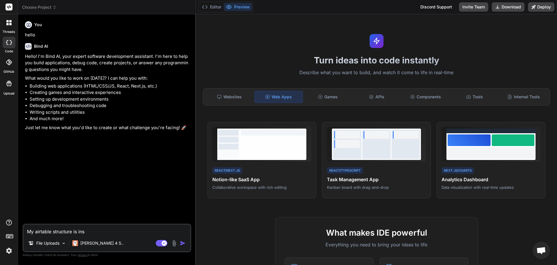
type textarea "x"
type textarea "My airtable structure is in"
type textarea "x"
type textarea "My airtable structure is i"
type textarea "x"
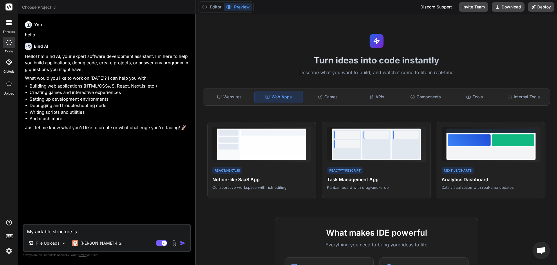
type textarea "My airtable structure is"
type textarea "x"
type textarea "My airtable structure is i"
type textarea "x"
type textarea "My airtable structure is in"
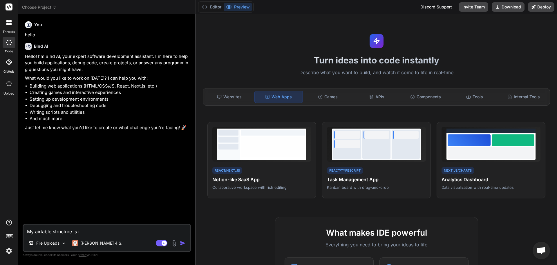
type textarea "x"
type textarea "My airtable structure is in"
type textarea "x"
type textarea "My airtable structure is in t"
type textarea "x"
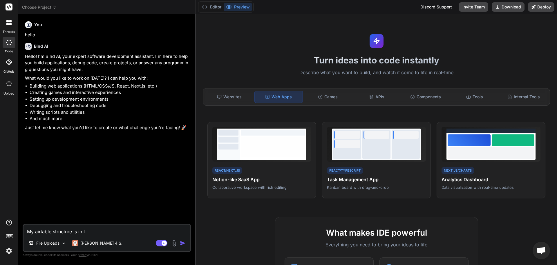
type textarea "My airtable structure is in th"
type textarea "x"
type textarea "My airtable structure is in the"
type textarea "x"
type textarea "My airtable structure is in the"
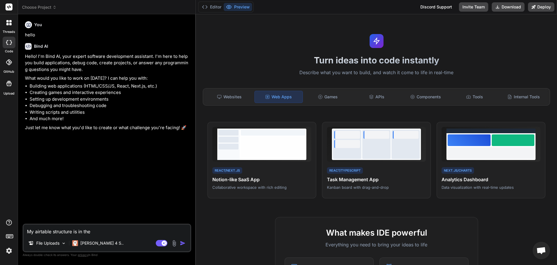
type textarea "x"
type textarea "My airtable structure is in the u"
type textarea "x"
type textarea "My airtable structure is in the up"
type textarea "x"
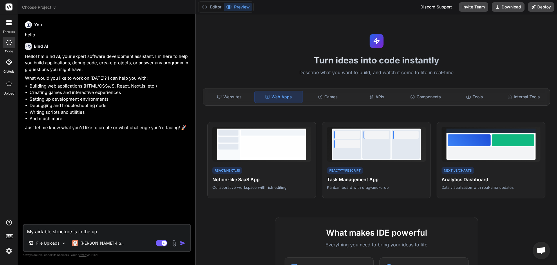
type textarea "My airtable structure is in the upl"
type textarea "x"
type textarea "My airtable structure is in the uplo"
type textarea "x"
type textarea "My airtable structure is in the uploa"
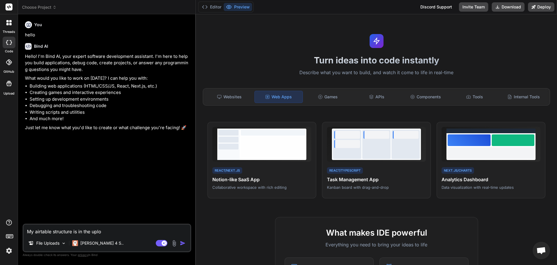
type textarea "x"
type textarea "My airtable structure is in the upload"
type textarea "x"
type textarea "My airtable structure is in the uploade"
type textarea "x"
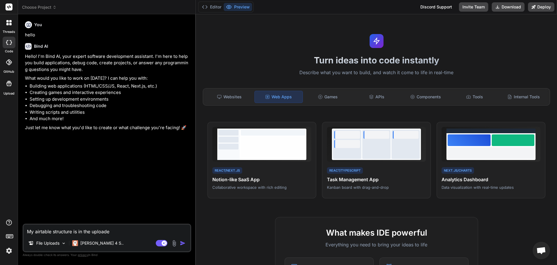
type textarea "My airtable structure is in the uploaded"
type textarea "x"
type textarea "My airtable structure is in the uploaded"
type textarea "x"
type textarea "My airtable structure is in the uploaded J"
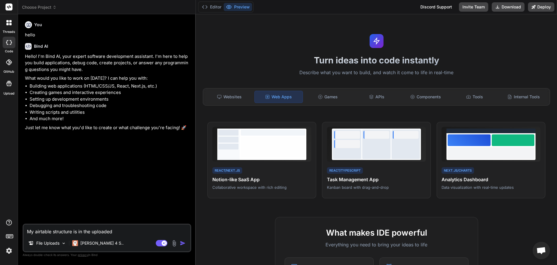
type textarea "x"
type textarea "My airtable structure is in the uploaded JS"
type textarea "x"
type textarea "My airtable structure is in the uploaded JSO"
type textarea "x"
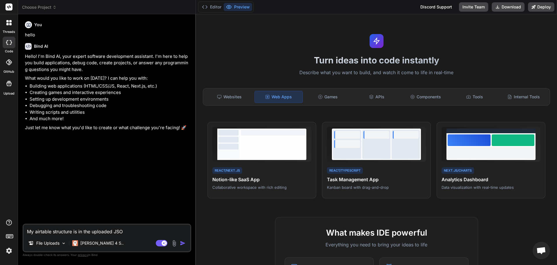
type textarea "My airtable structure is in the uploaded JSON"
type textarea "x"
type textarea "My airtable structure is in the uploaded JSON."
type textarea "x"
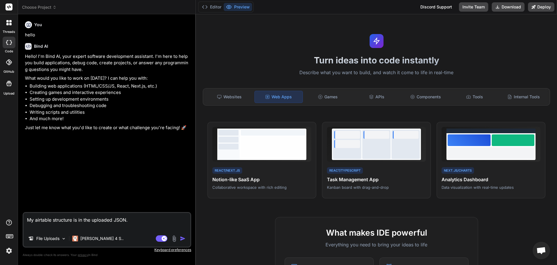
type textarea "My airtable structure is in the uploaded JSON."
type textarea "x"
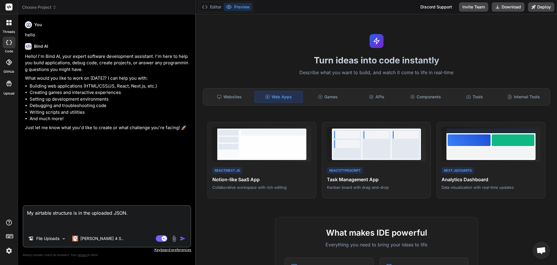
click at [100, 229] on textarea "My airtable structure is in the uploaded JSON." at bounding box center [107, 218] width 167 height 24
paste textarea "My service is pool service. I need to create an portal so customer / technician…"
type textarea "My airtable structure is in the uploaded JSON. My service is pool service. I ne…"
type textarea "x"
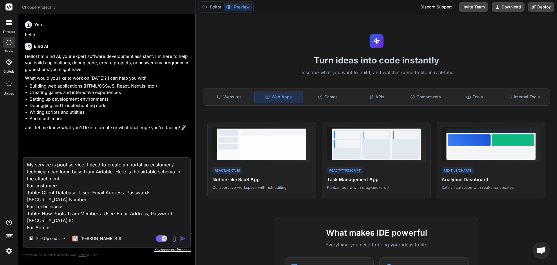
type textarea "My airtable structure is in the uploaded JSON. My service is pool service. I ne…"
click at [87, 181] on textarea "My airtable structure is in the uploaded JSON. My service is pool service. I ne…" at bounding box center [107, 194] width 167 height 72
type textarea "x"
type textarea "My airtable structure is in the uploaded JSON. My service is pool service. I ne…"
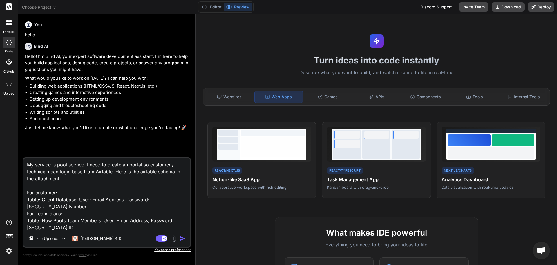
type textarea "x"
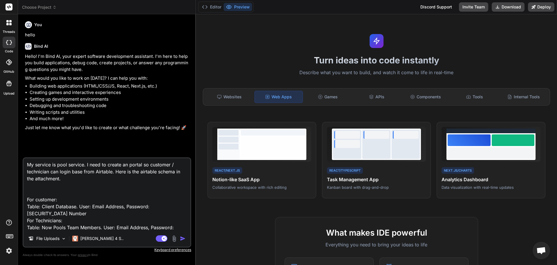
paste textarea "Here is my airtable token / base ID. Please connnect it to real base: const AIR…"
type textarea "My airtable structure is in the uploaded JSON. My service is pool service. I ne…"
type textarea "x"
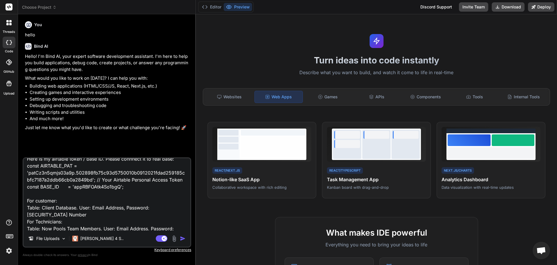
scroll to position [57, 0]
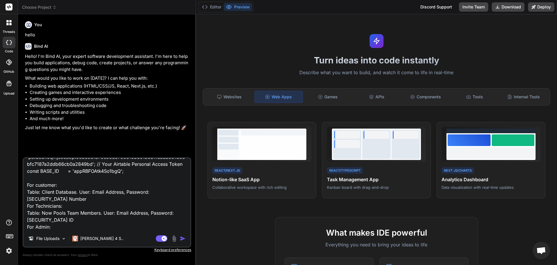
click at [62, 178] on textarea "My airtable structure is in the uploaded JSON. My service is pool service. I ne…" at bounding box center [107, 194] width 167 height 72
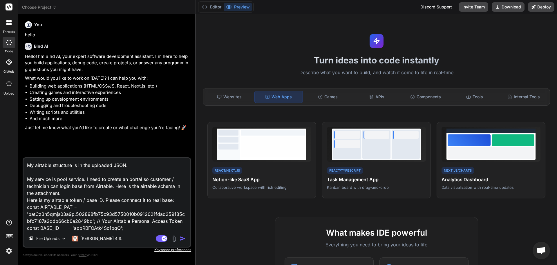
drag, startPoint x: 72, startPoint y: 194, endPoint x: 13, endPoint y: 180, distance: 60.3
click at [24, 180] on textarea "My airtable structure is in the uploaded JSON. My service is pool service. I ne…" at bounding box center [107, 194] width 167 height 72
type textarea "My airtable structure is in the uploaded JSON. Here is my airtable token / base…"
type textarea "x"
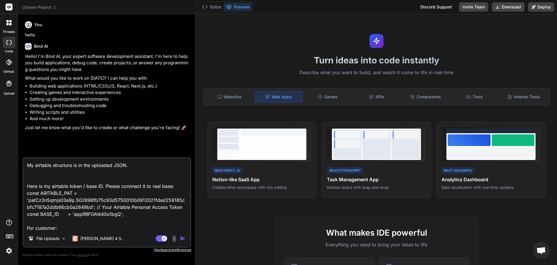
type textarea "My airtable structure is in the uploaded JSON. Here is my airtable token / base…"
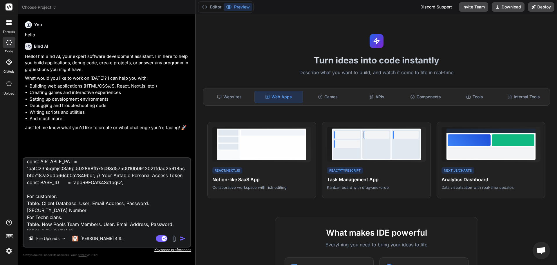
scroll to position [36, 0]
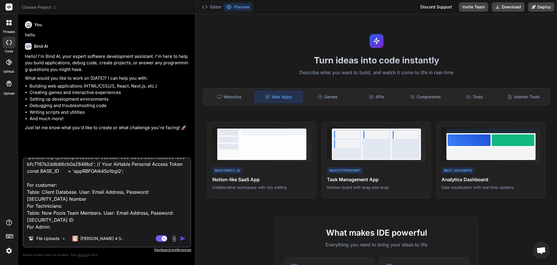
click at [48, 179] on textarea "My airtable structure is in the uploaded JSON. Here is my airtable token / base…" at bounding box center [107, 194] width 167 height 72
type textarea "x"
type textarea "My airtable structure is in the uploaded JSON. Here is my airtable token / base…"
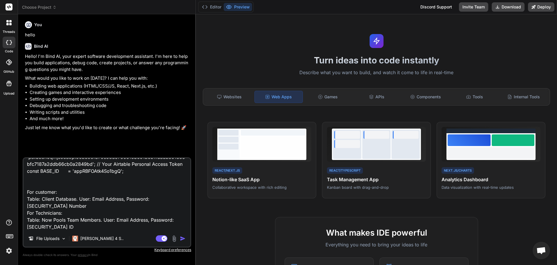
type textarea "x"
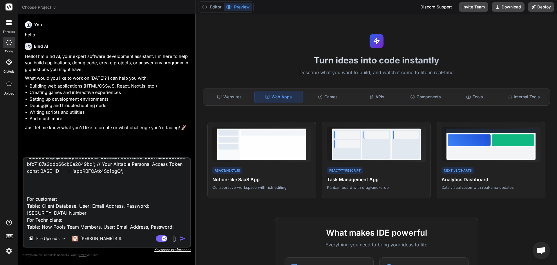
paste textarea "My service is pool service. I need to create an portal so customer / technician…"
type textarea "My airtable structure is in the uploaded JSON. Here is my airtable token / base…"
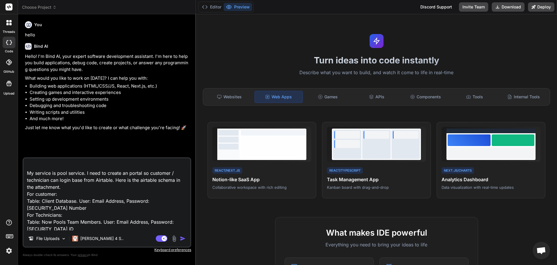
scroll to position [64, 0]
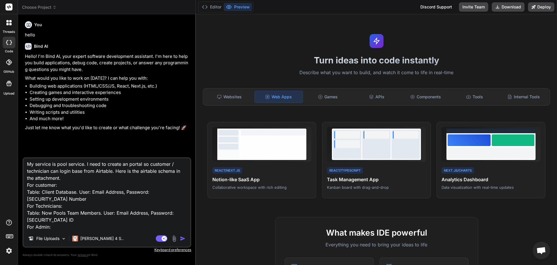
click at [146, 227] on textarea "My airtable structure is in the uploaded JSON. Here is my airtable token / base…" at bounding box center [107, 194] width 167 height 72
type textarea "x"
type textarea "My airtable structure is in the uploaded JSON. Here is my airtable token / base…"
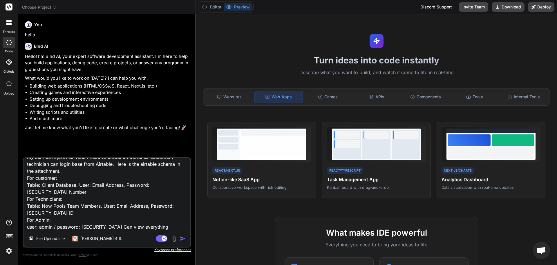
type textarea "x"
type textarea "My airtable structure is in the uploaded JSON. Here is my airtable token / base…"
type textarea "x"
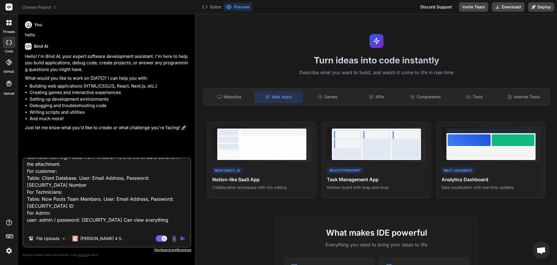
type textarea "My airtable structure is in the uploaded JSON. Here is my airtable token / base…"
type textarea "x"
type textarea "My airtable structure is in the uploaded JSON. Here is my airtable token / base…"
type textarea "x"
type textarea "My airtable structure is in the uploaded JSON. Here is my airtable token / base…"
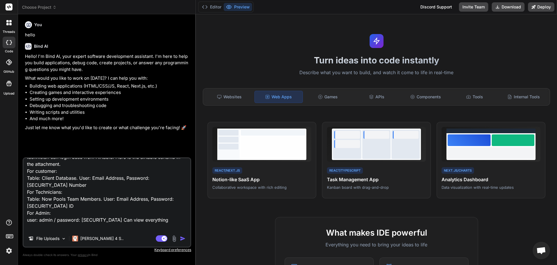
type textarea "x"
type textarea "My airtable structure is in the uploaded JSON. Here is my airtable token / base…"
type textarea "x"
type textarea "My airtable structure is in the uploaded JSON. Here is my airtable token / base…"
type textarea "x"
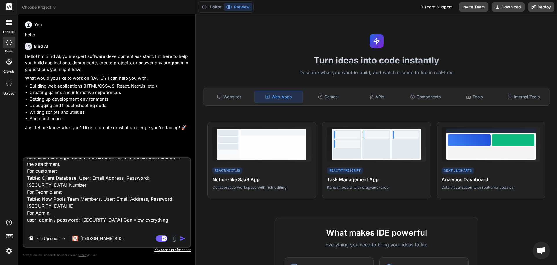
type textarea "My airtable structure is in the uploaded JSON. Here is my airtable token / base…"
type textarea "x"
type textarea "My airtable structure is in the uploaded JSON. Here is my airtable token / base…"
type textarea "x"
type textarea "My airtable structure is in the uploaded JSON. Here is my airtable token / base…"
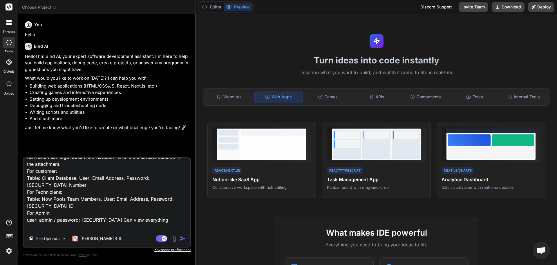
type textarea "x"
type textarea "My airtable structure is in the uploaded JSON. Here is my airtable token / base…"
type textarea "x"
type textarea "My airtable structure is in the uploaded JSON. Here is my airtable token / base…"
type textarea "x"
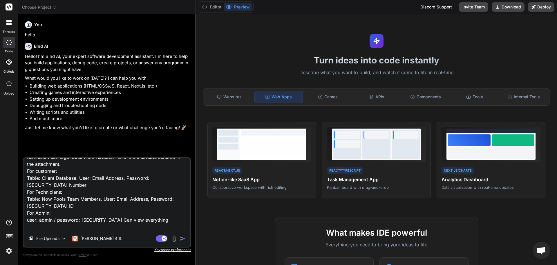
type textarea "My airtable structure is in the uploaded JSON. Here is my airtable token / base…"
type textarea "x"
type textarea "My airtable structure is in the uploaded JSON. Here is my airtable token / base…"
type textarea "x"
type textarea "My airtable structure is in the uploaded JSON. Here is my airtable token / base…"
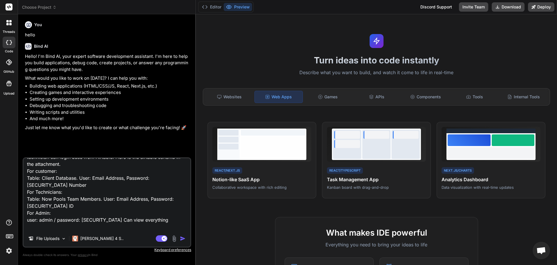
type textarea "x"
type textarea "My airtable structure is in the uploaded JSON. Here is my airtable token / base…"
type textarea "x"
type textarea "My airtable structure is in the uploaded JSON. Here is my airtable token / base…"
type textarea "x"
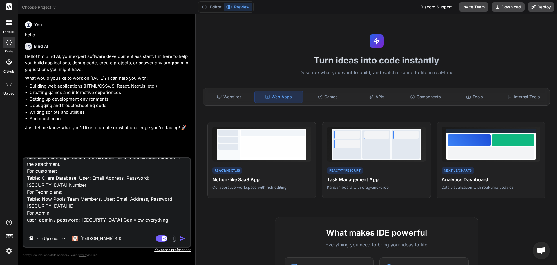
type textarea "My airtable structure is in the uploaded JSON. Here is my airtable token / base…"
type textarea "x"
type textarea "My airtable structure is in the uploaded JSON. Here is my airtable token / base…"
type textarea "x"
type textarea "My airtable structure is in the uploaded JSON. Here is my airtable token / base…"
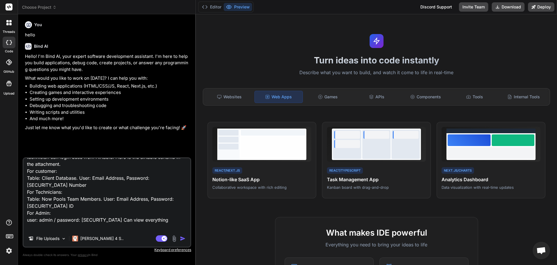
type textarea "x"
type textarea "My airtable structure is in the uploaded JSON. Here is my airtable token / base…"
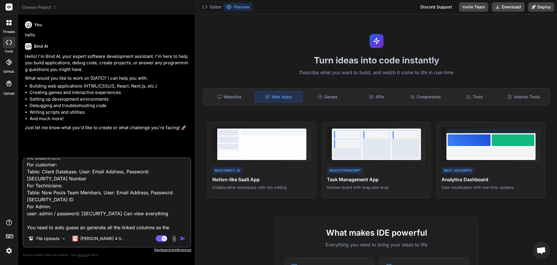
click at [82, 198] on textarea "My airtable structure is in the uploaded JSON. Here is my airtable token / base…" at bounding box center [107, 194] width 167 height 72
paste textarea "Lorem i Dolorsit / Ametconsec Adipis Elits Doeiusmo Temp Incidi u lab etdolo ma…"
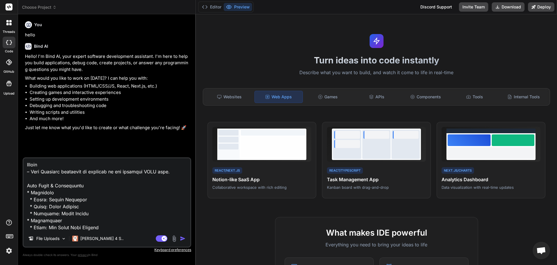
scroll to position [196, 0]
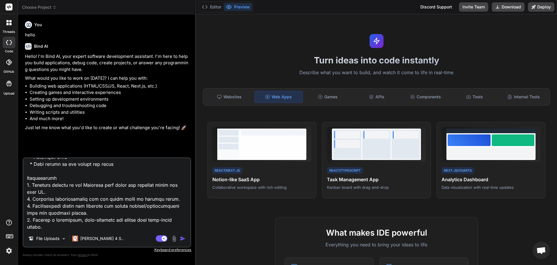
click at [184, 238] on img "button" at bounding box center [183, 238] width 6 height 6
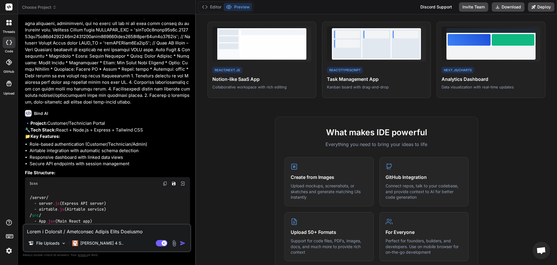
scroll to position [201, 0]
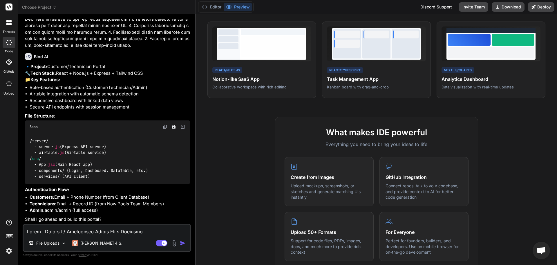
click at [125, 233] on textarea at bounding box center [107, 229] width 167 height 10
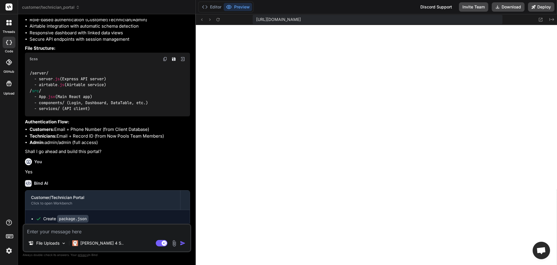
scroll to position [188, 0]
